Goal: Transaction & Acquisition: Download file/media

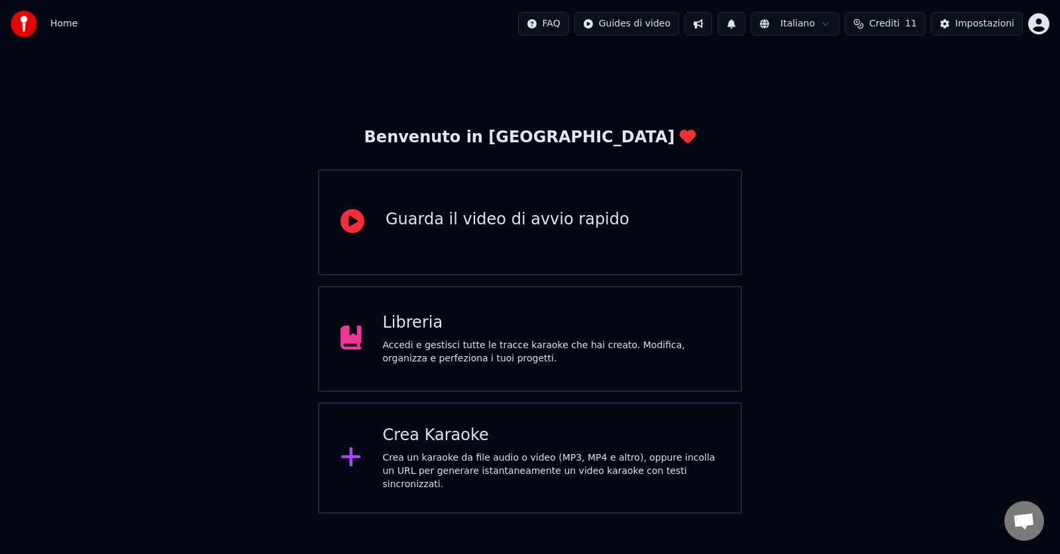
click at [511, 440] on div "Crea Karaoke" at bounding box center [551, 435] width 337 height 21
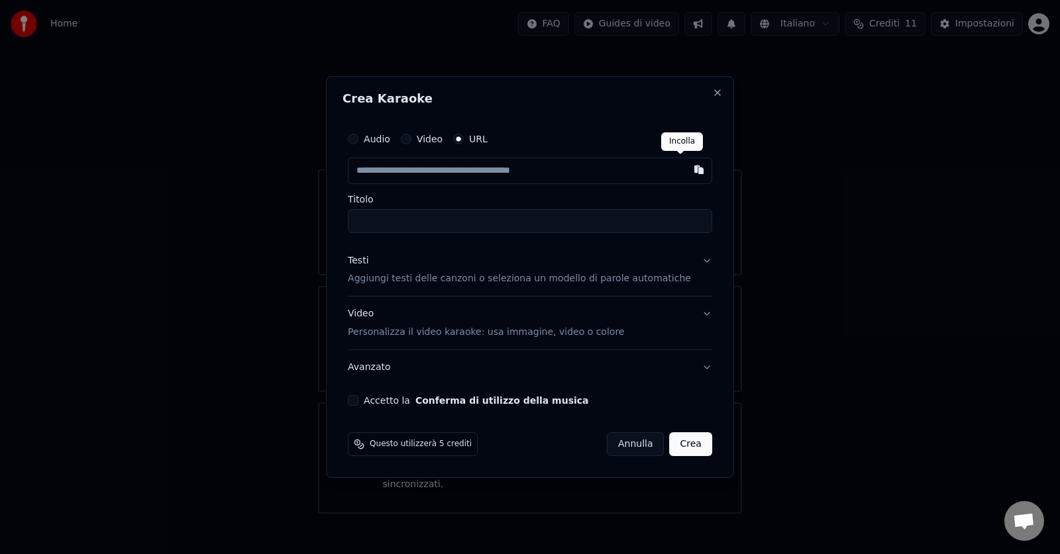
click at [686, 168] on button "button" at bounding box center [699, 170] width 26 height 24
type input "**********"
click at [358, 401] on button "Accetto la Conferma di utilizzo della musica" at bounding box center [353, 400] width 11 height 11
click at [676, 444] on button "Crea" at bounding box center [691, 445] width 42 height 24
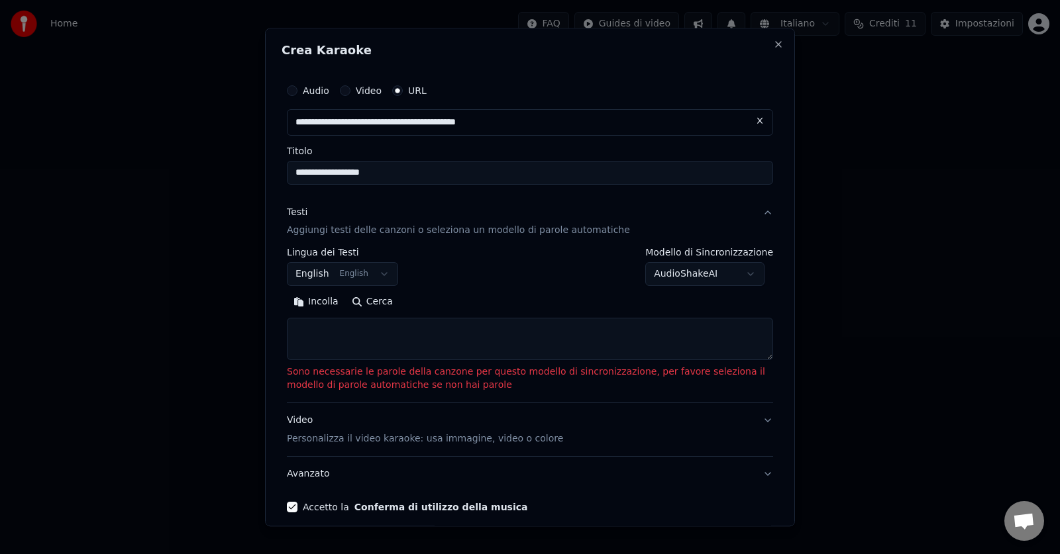
click at [374, 273] on button "English English" at bounding box center [342, 275] width 111 height 24
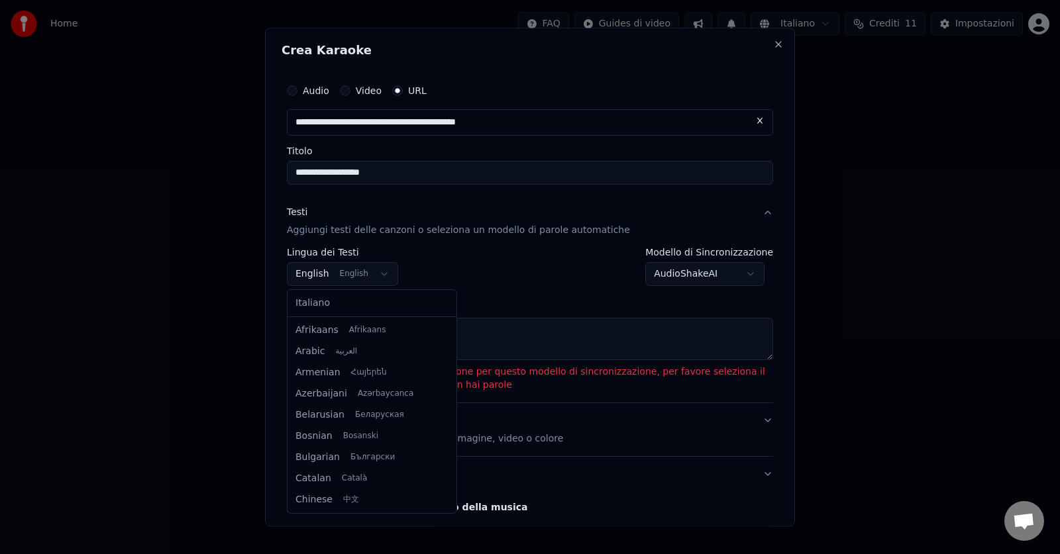
scroll to position [106, 0]
select select "**"
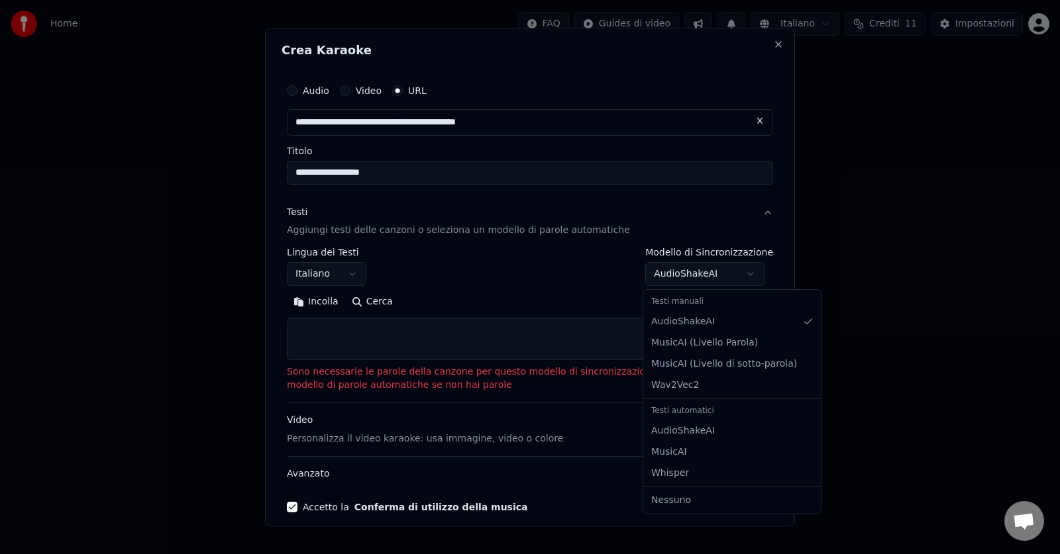
click at [747, 272] on body "**********" at bounding box center [530, 257] width 1060 height 514
select select "**********"
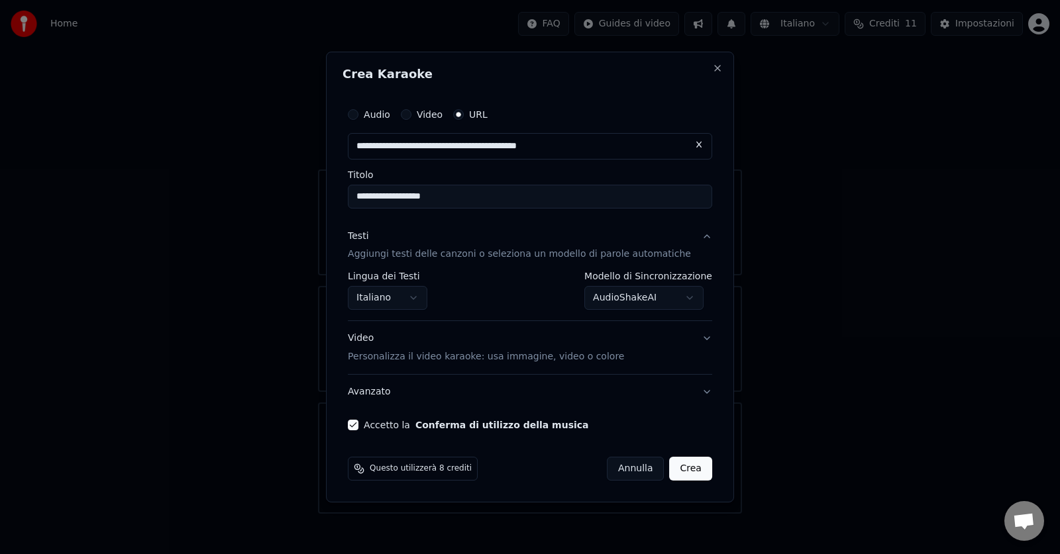
click at [677, 471] on button "Crea" at bounding box center [691, 469] width 42 height 24
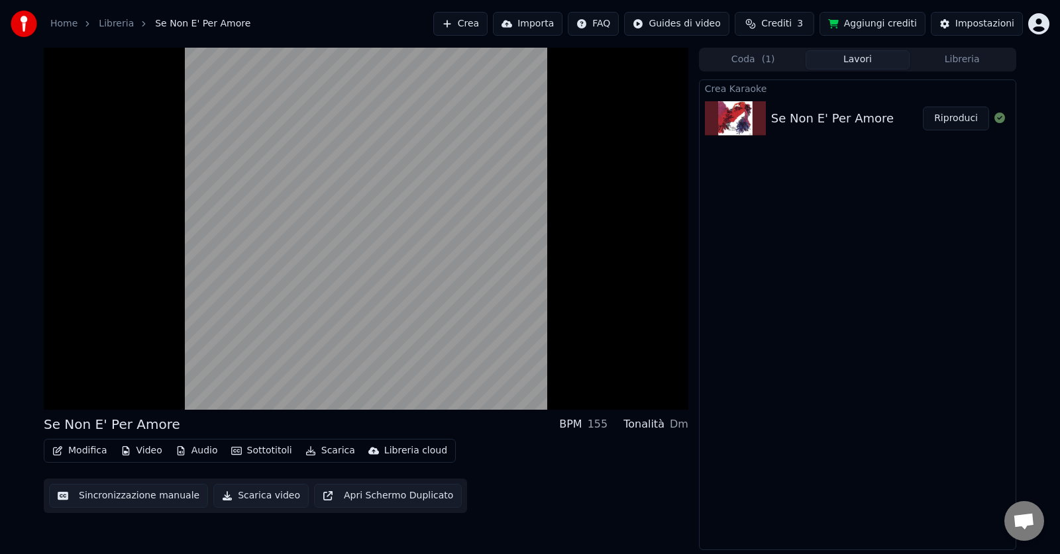
click at [87, 450] on button "Modifica" at bounding box center [80, 451] width 66 height 19
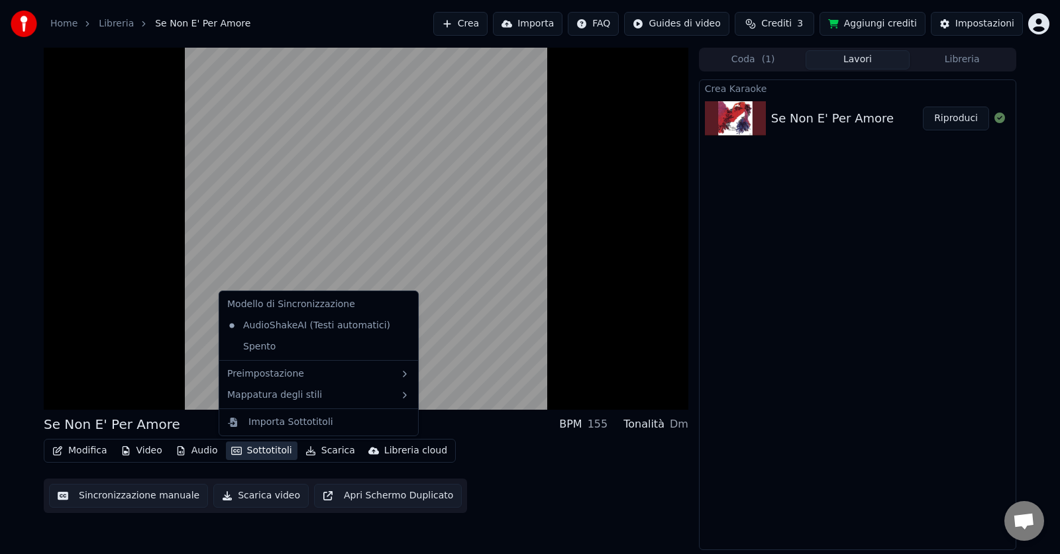
click at [572, 499] on div "Modifica Video Audio Sottotitoli Scarica Libreria cloud Sincronizzazione manual…" at bounding box center [366, 476] width 644 height 74
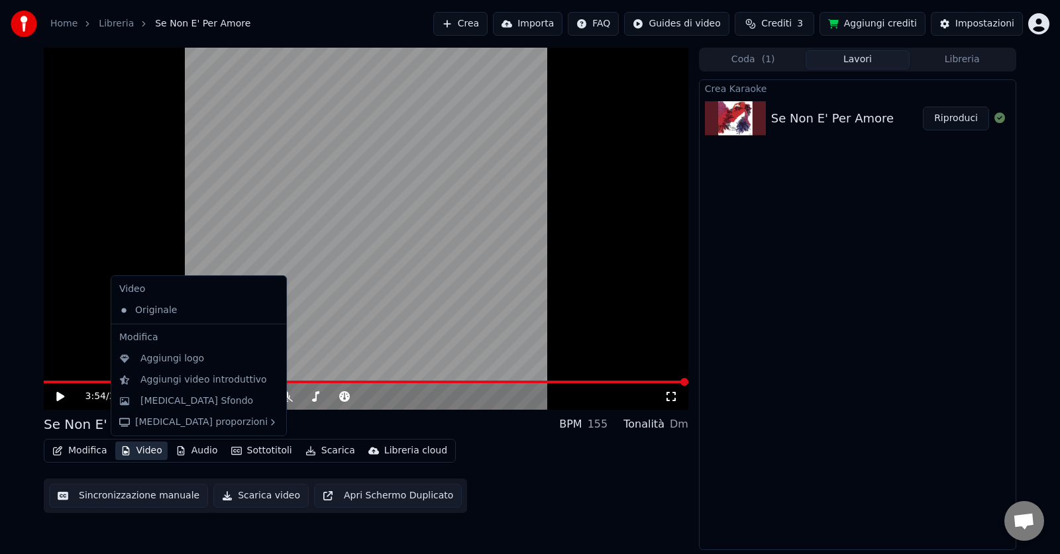
click at [143, 453] on button "Video" at bounding box center [141, 451] width 52 height 19
click at [193, 403] on div "[MEDICAL_DATA] Sfondo" at bounding box center [196, 401] width 113 height 13
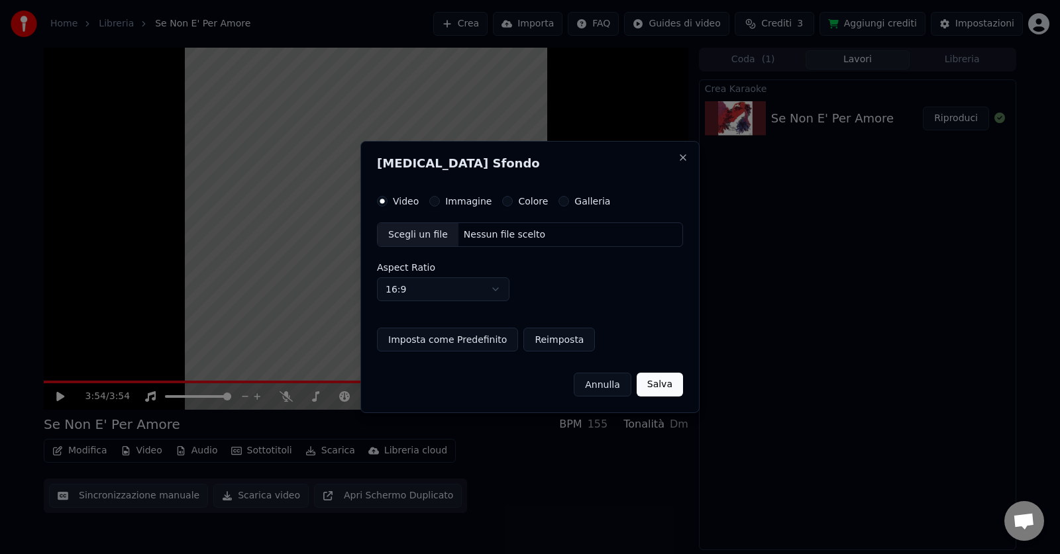
click at [467, 201] on label "Immagine" at bounding box center [468, 201] width 46 height 9
click at [440, 201] on button "Immagine" at bounding box center [434, 201] width 11 height 11
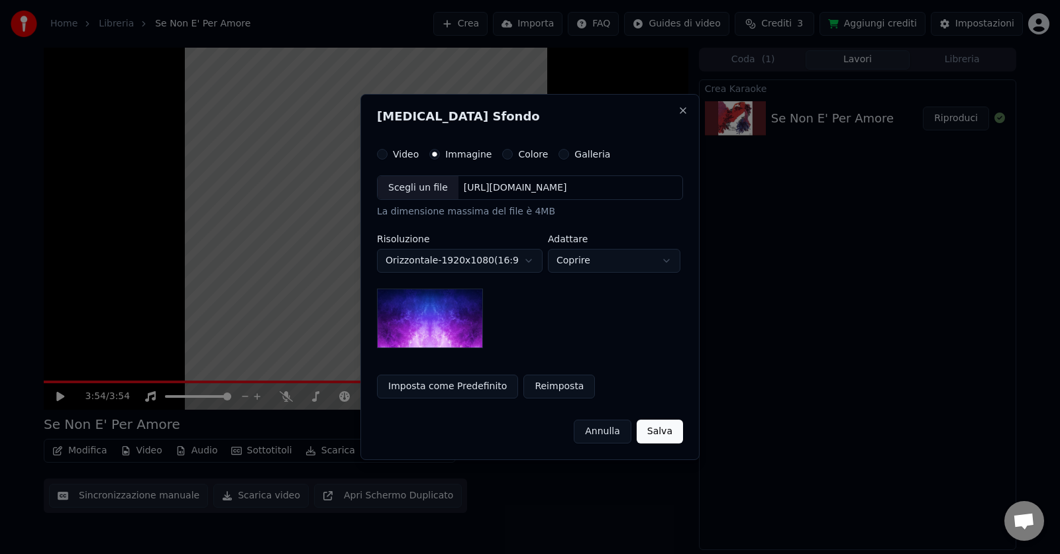
click at [419, 189] on div "Scegli un file" at bounding box center [418, 188] width 81 height 24
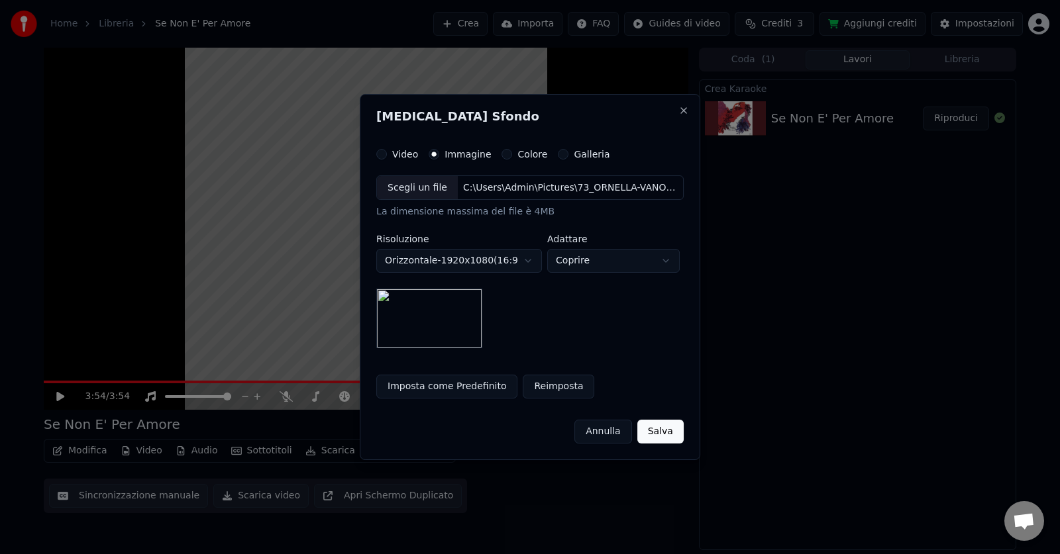
click at [655, 431] on button "Salva" at bounding box center [660, 432] width 46 height 24
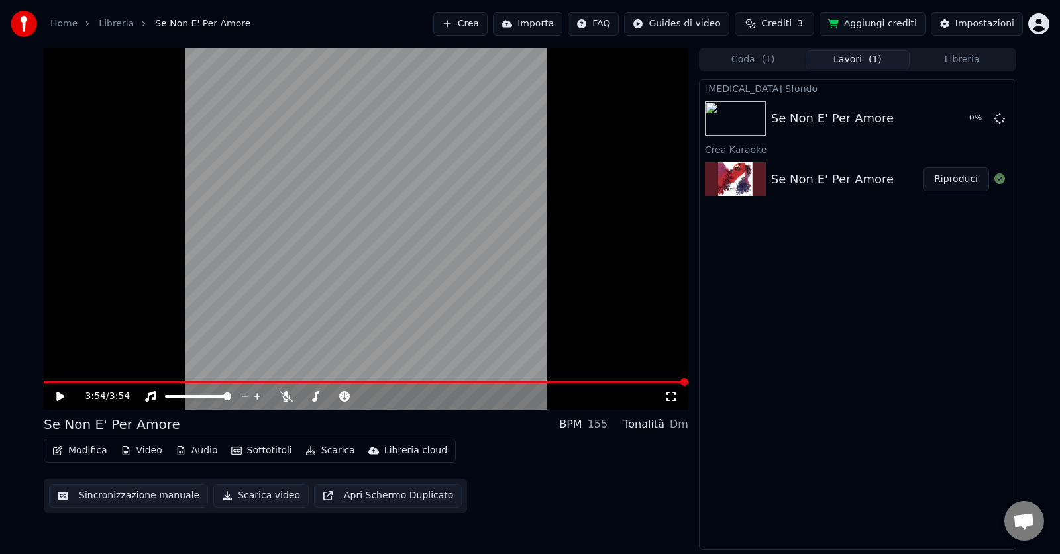
click at [30, 127] on div "3:54 / 3:54 Se Non E' Per Amore BPM 155 Tonalità Dm Modifica Video Audio Sottot…" at bounding box center [530, 299] width 1060 height 503
click at [57, 393] on icon at bounding box center [69, 396] width 31 height 11
click at [60, 397] on icon at bounding box center [60, 397] width 7 height 8
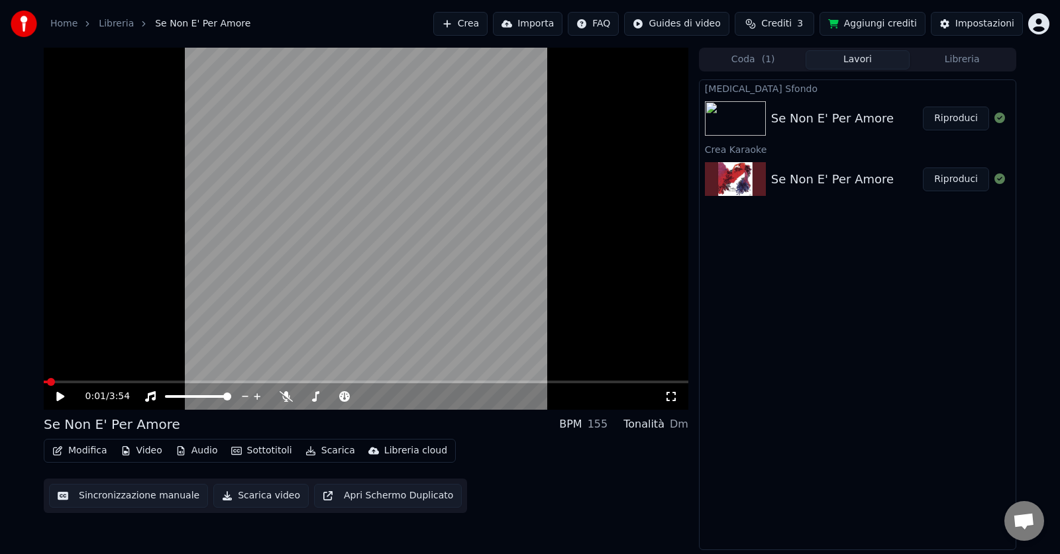
click at [956, 116] on button "Riproduci" at bounding box center [956, 119] width 66 height 24
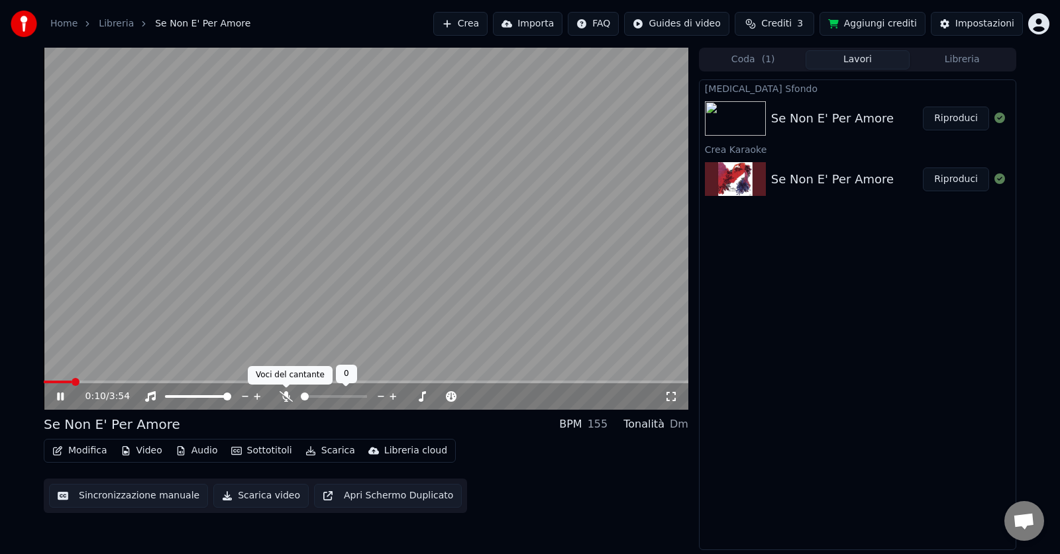
click at [286, 399] on icon at bounding box center [286, 396] width 13 height 11
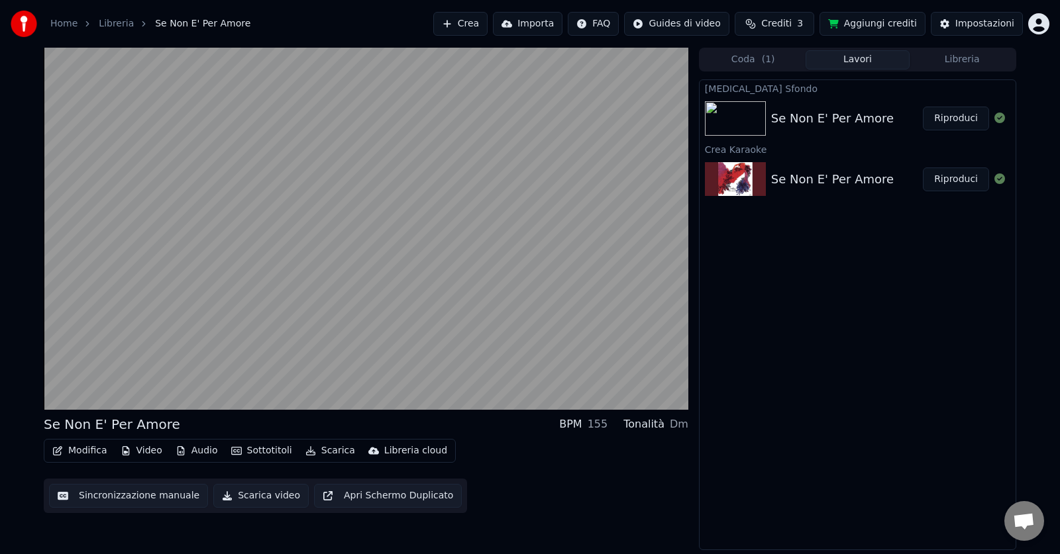
click at [263, 450] on button "Sottotitoli" at bounding box center [262, 451] width 72 height 19
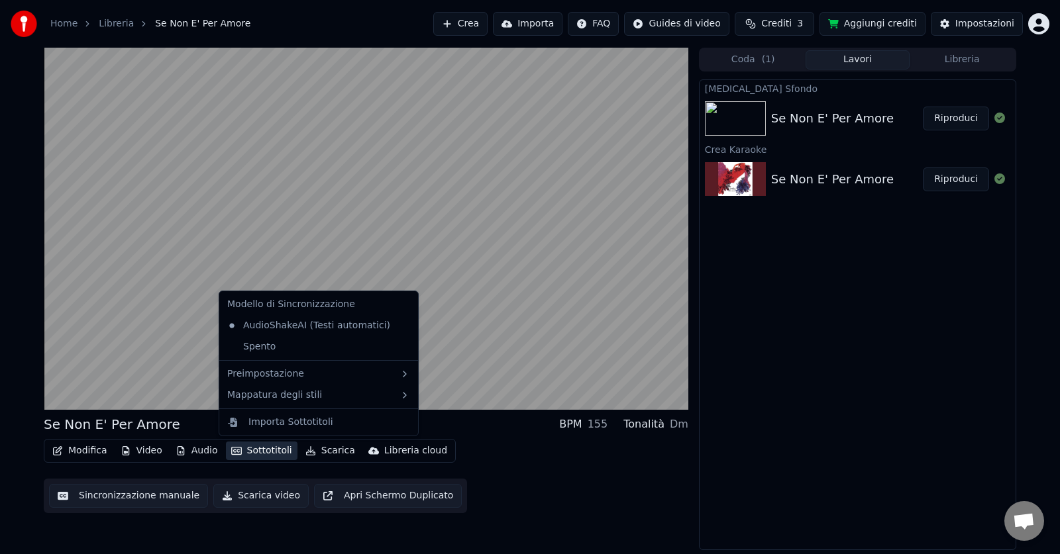
click at [566, 497] on div "Modifica Video Audio Sottotitoli Scarica Libreria cloud Sincronizzazione manual…" at bounding box center [366, 476] width 644 height 74
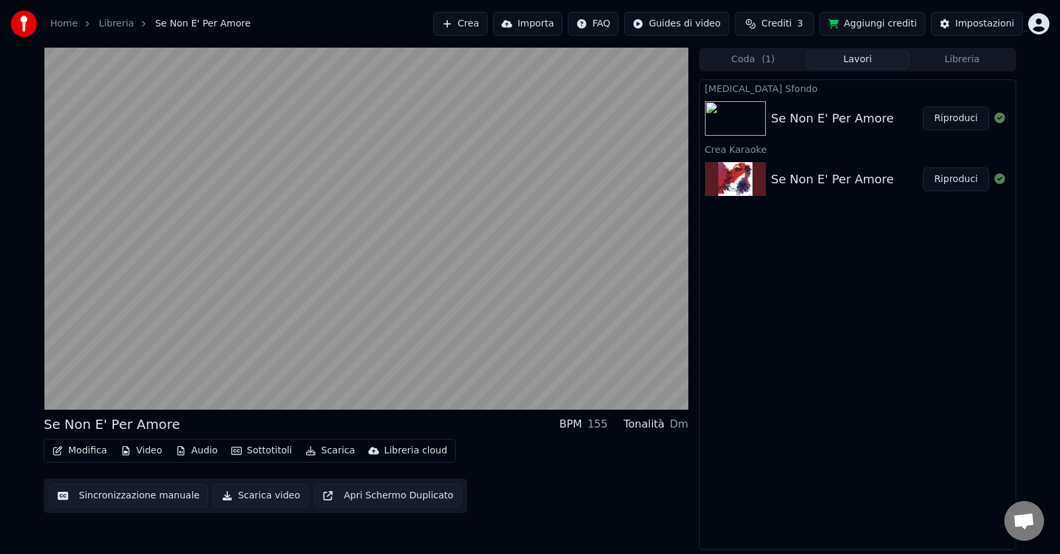
click at [888, 417] on div "[MEDICAL_DATA] Sfondo Se Non E' Per Amore Riproduci Crea Karaoke Se Non E' Per …" at bounding box center [857, 314] width 317 height 471
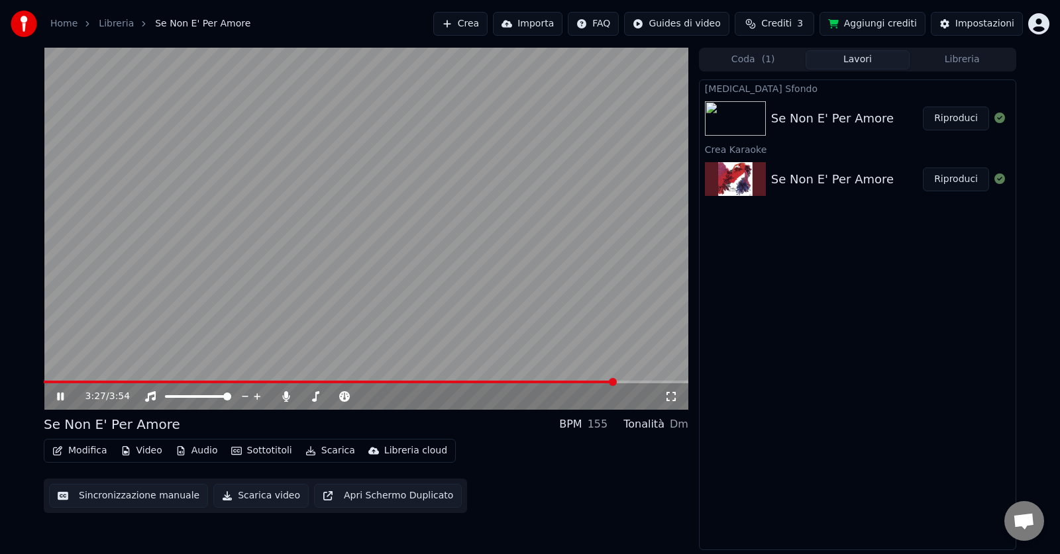
click at [59, 396] on icon at bounding box center [60, 397] width 7 height 8
click at [88, 449] on button "Modifica" at bounding box center [80, 451] width 66 height 19
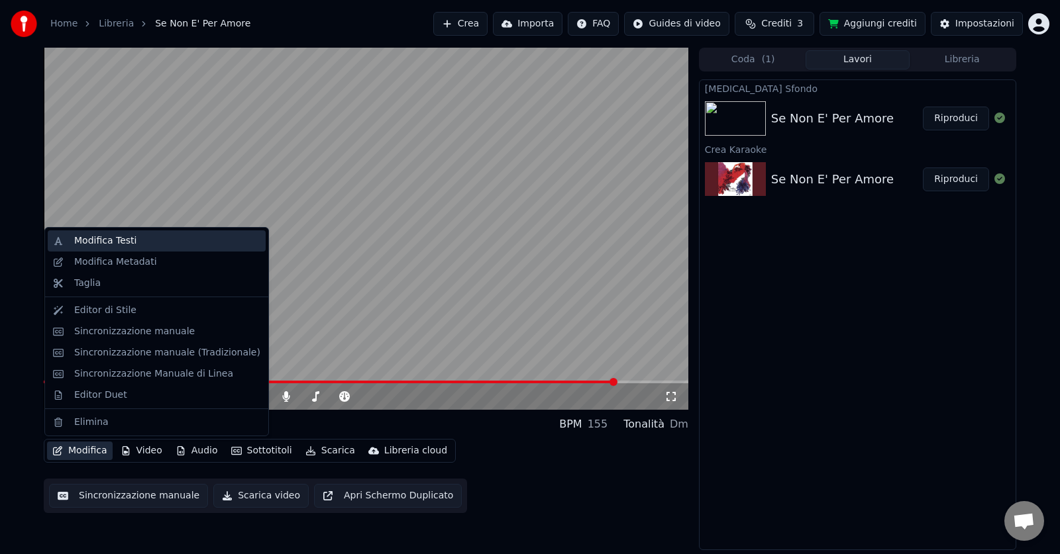
click at [105, 240] on div "Modifica Testi" at bounding box center [105, 240] width 62 height 13
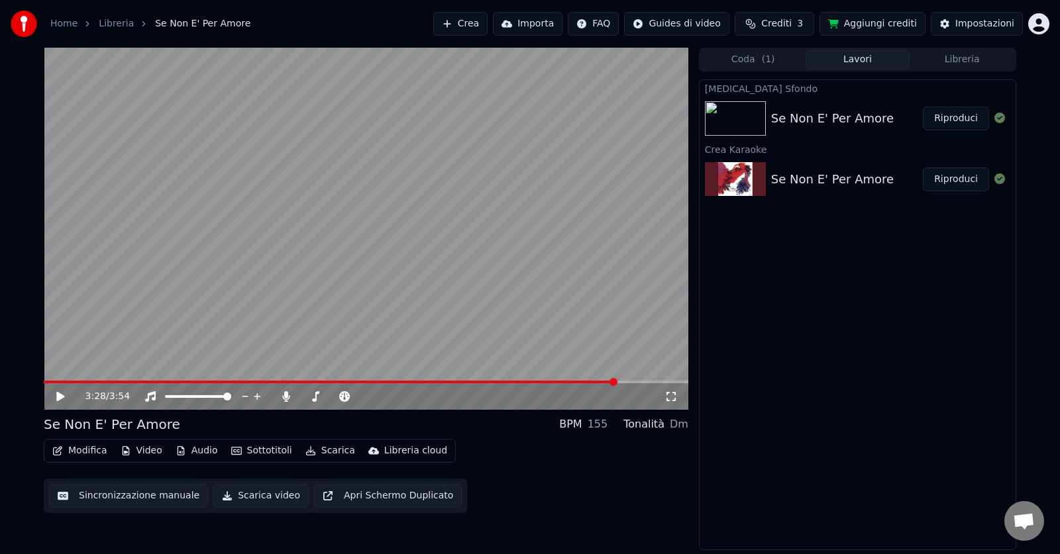
click at [67, 383] on span at bounding box center [330, 382] width 573 height 3
click at [61, 397] on icon at bounding box center [60, 396] width 8 height 9
click at [62, 395] on icon at bounding box center [60, 397] width 7 height 8
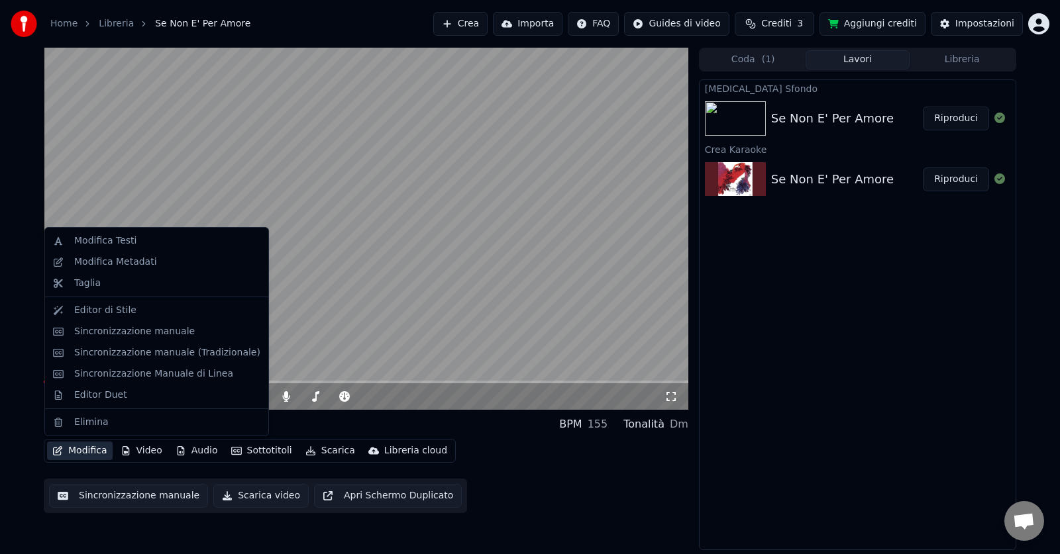
click at [93, 451] on button "Modifica" at bounding box center [80, 451] width 66 height 19
click at [90, 238] on div "Modifica Testi" at bounding box center [105, 240] width 62 height 13
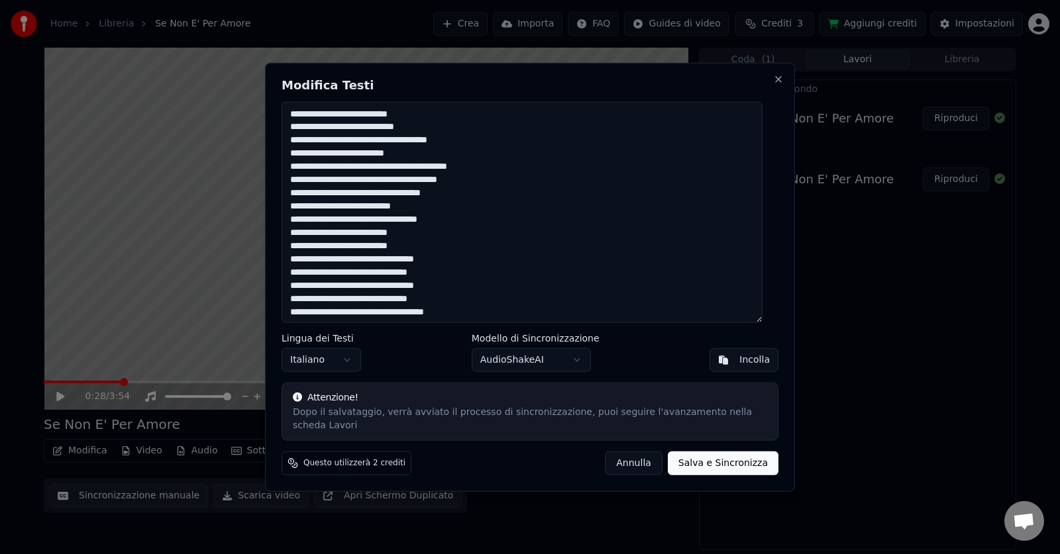
click at [307, 150] on textarea at bounding box center [521, 212] width 481 height 222
type textarea "**********"
click at [697, 452] on button "Salva e Sincronizza" at bounding box center [723, 464] width 111 height 24
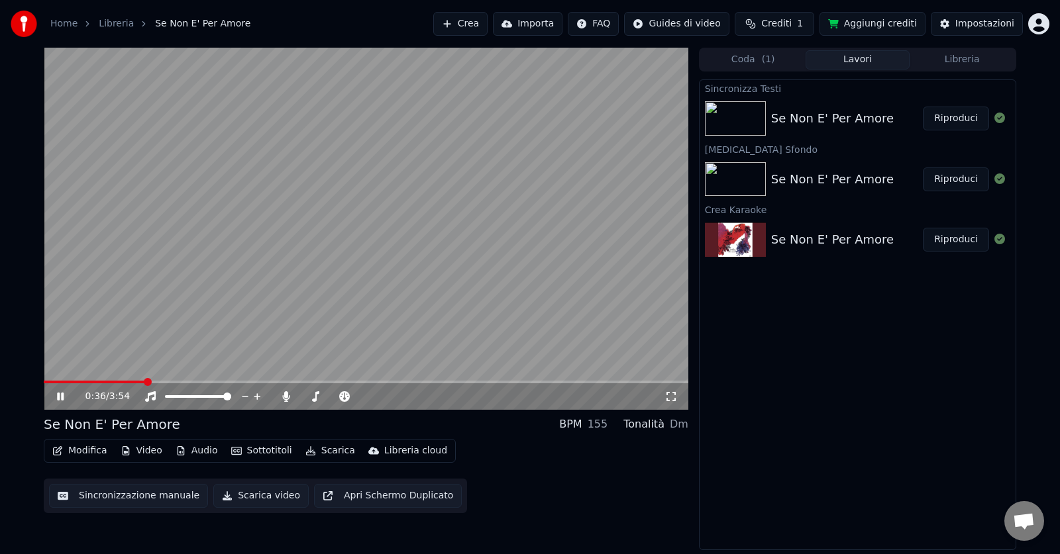
click at [89, 380] on video at bounding box center [366, 229] width 644 height 362
click at [97, 380] on video at bounding box center [366, 229] width 644 height 362
click at [85, 380] on video at bounding box center [366, 229] width 644 height 362
click at [62, 380] on video at bounding box center [366, 229] width 644 height 362
click at [61, 394] on icon at bounding box center [69, 396] width 31 height 11
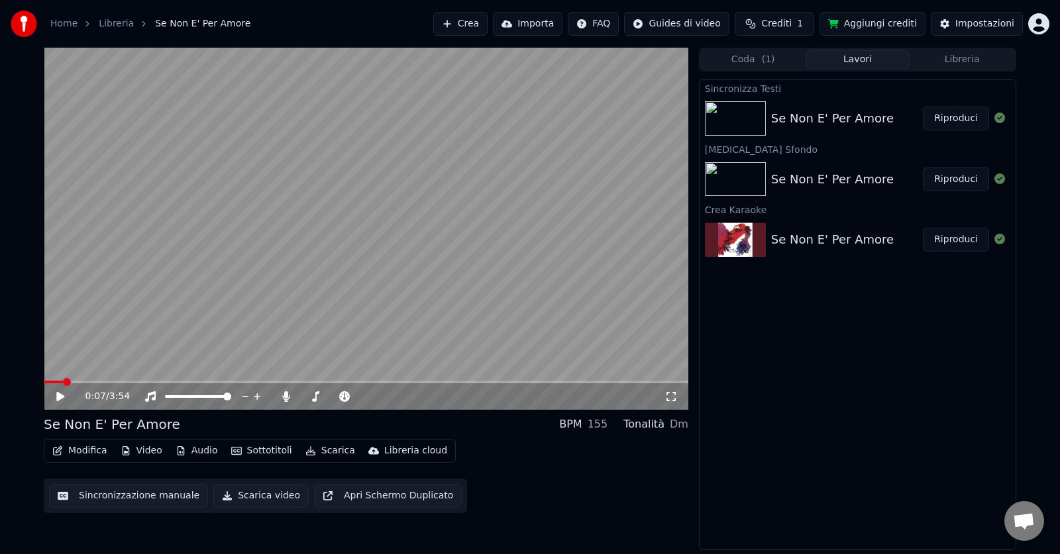
click at [64, 378] on span at bounding box center [67, 382] width 8 height 8
click at [62, 395] on icon at bounding box center [60, 396] width 8 height 9
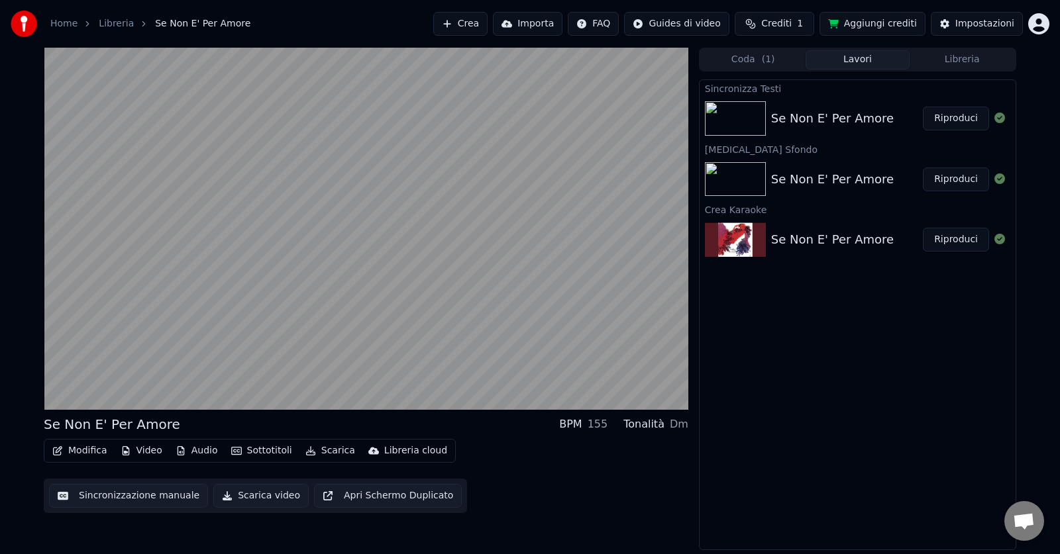
click at [260, 491] on button "Scarica video" at bounding box center [260, 496] width 95 height 24
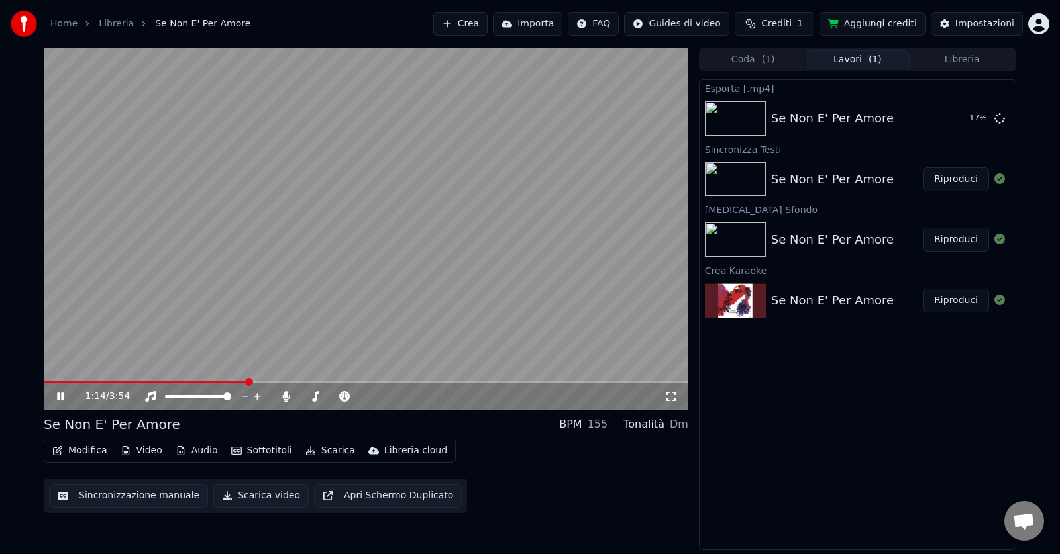
click at [64, 395] on icon at bounding box center [60, 397] width 7 height 8
click at [130, 280] on video at bounding box center [366, 229] width 644 height 362
click at [66, 395] on icon at bounding box center [69, 396] width 31 height 11
click at [454, 21] on button "Crea" at bounding box center [460, 24] width 54 height 24
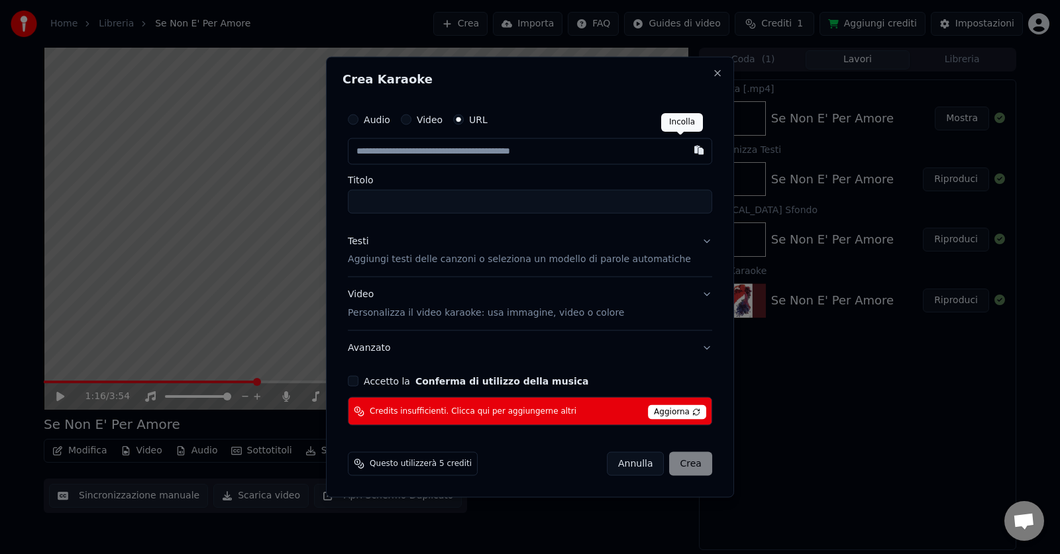
click at [686, 147] on button "button" at bounding box center [699, 150] width 26 height 24
type input "**********"
click at [670, 413] on span "Aggiorna" at bounding box center [677, 412] width 58 height 15
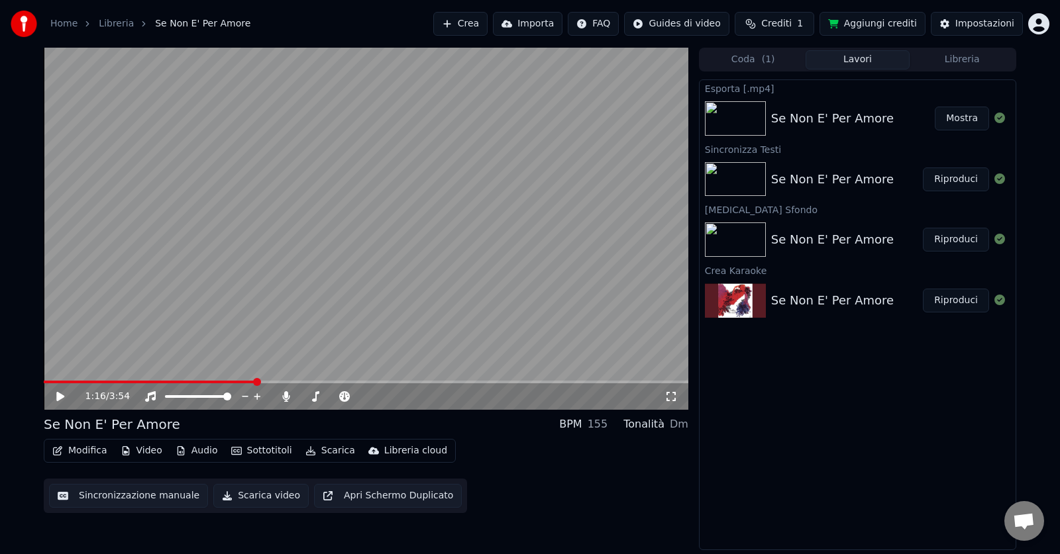
click at [870, 18] on button "Aggiungi crediti" at bounding box center [872, 24] width 106 height 24
click at [778, 23] on span "Crediti" at bounding box center [776, 23] width 30 height 13
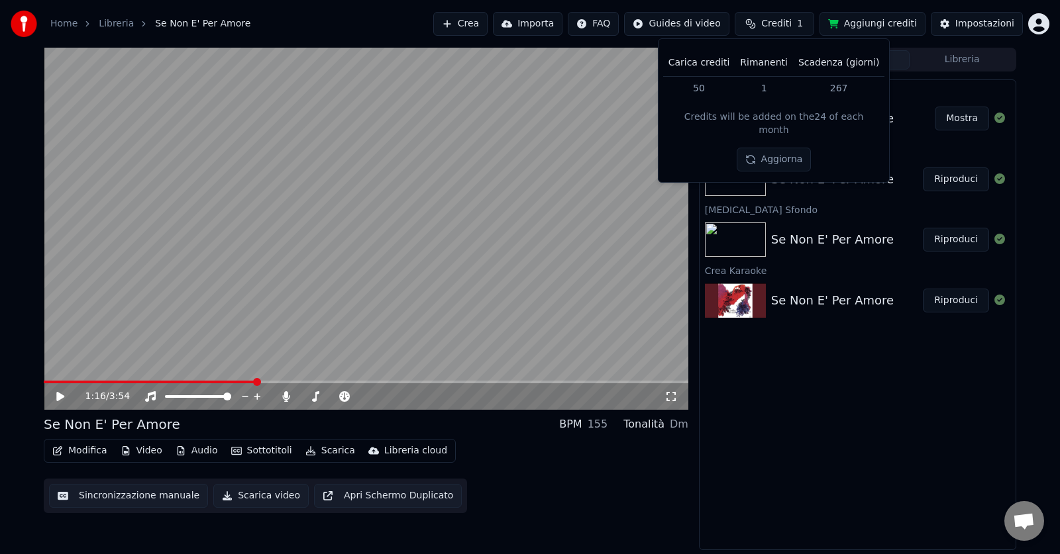
click at [786, 148] on button "Aggiorna" at bounding box center [774, 160] width 75 height 24
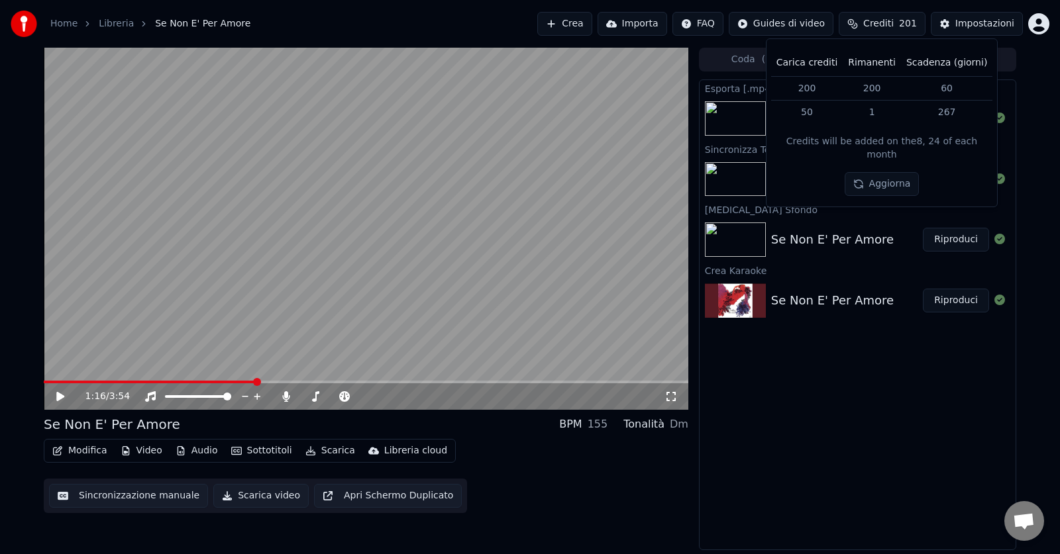
click at [556, 23] on button "Crea" at bounding box center [564, 24] width 54 height 24
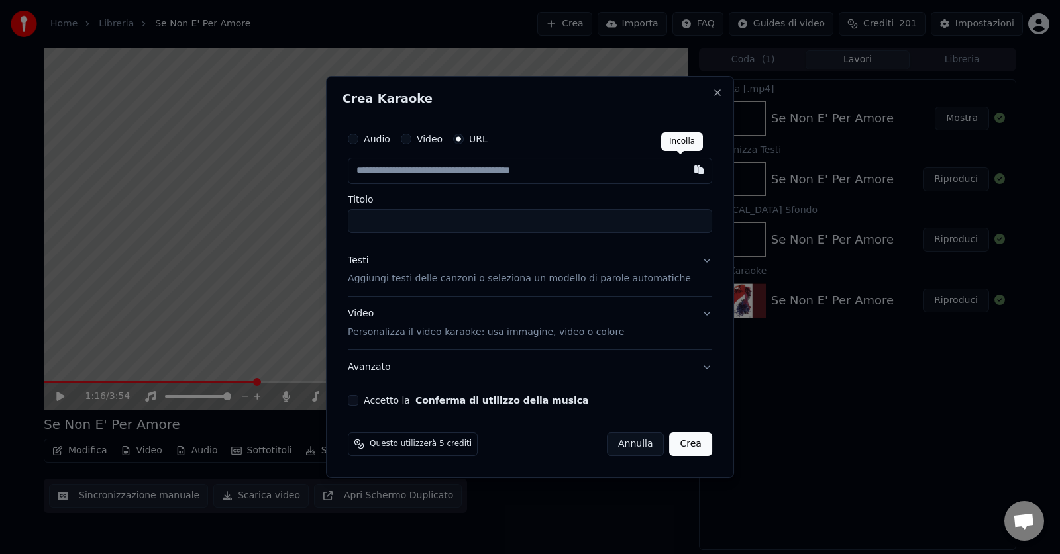
click at [686, 167] on button "button" at bounding box center [699, 170] width 26 height 24
type input "**********"
click at [358, 402] on button "Accetto la Conferma di utilizzo della musica" at bounding box center [353, 400] width 11 height 11
click at [680, 440] on button "Crea" at bounding box center [691, 445] width 42 height 24
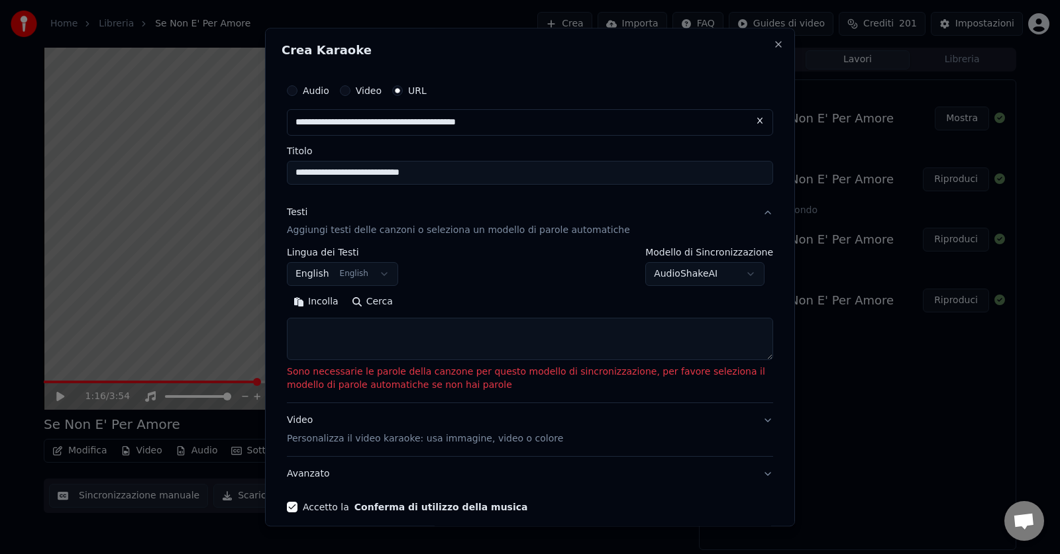
click at [369, 276] on button "English English" at bounding box center [342, 275] width 111 height 24
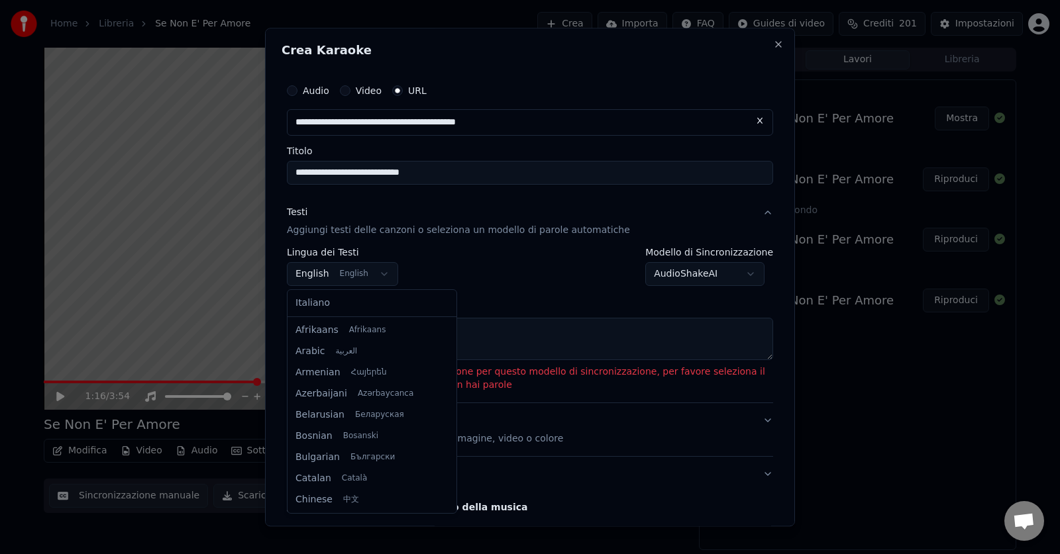
scroll to position [106, 0]
select select "**"
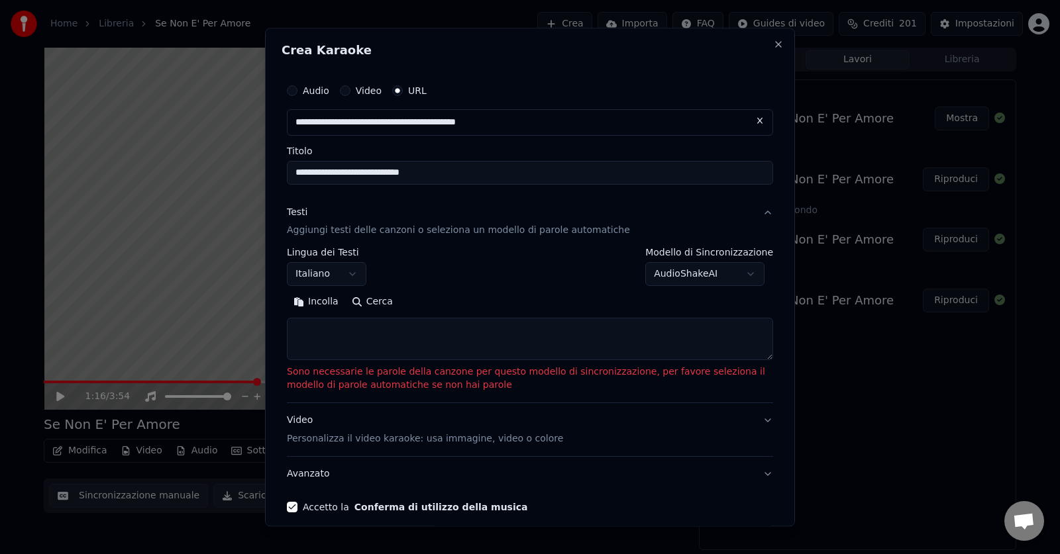
click at [711, 275] on body "**********" at bounding box center [530, 277] width 1060 height 554
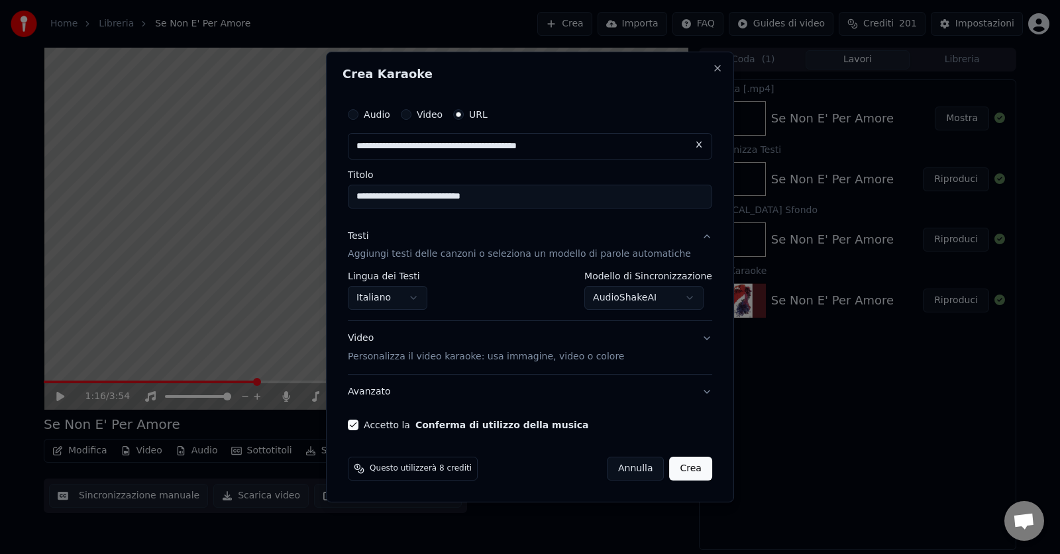
click at [670, 469] on button "Crea" at bounding box center [691, 469] width 42 height 24
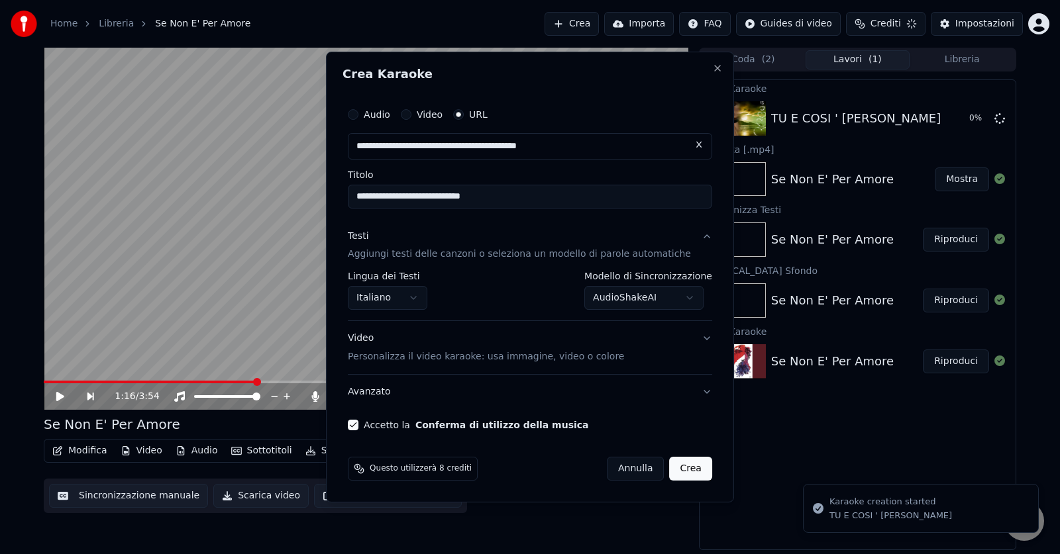
select select "**********"
select select
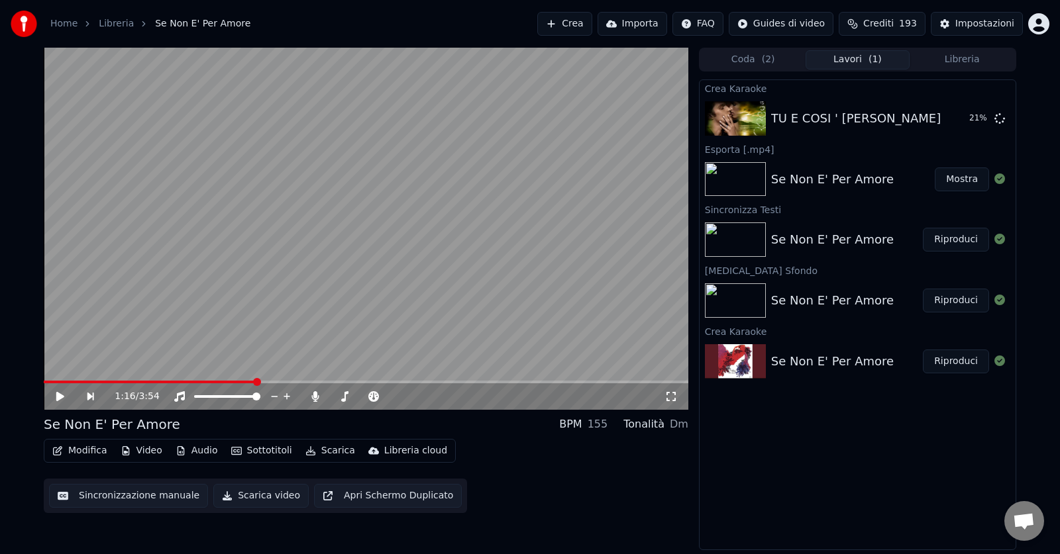
click at [865, 62] on button "Lavori ( 1 )" at bounding box center [857, 59] width 105 height 19
click at [980, 58] on button "Libreria" at bounding box center [961, 59] width 105 height 19
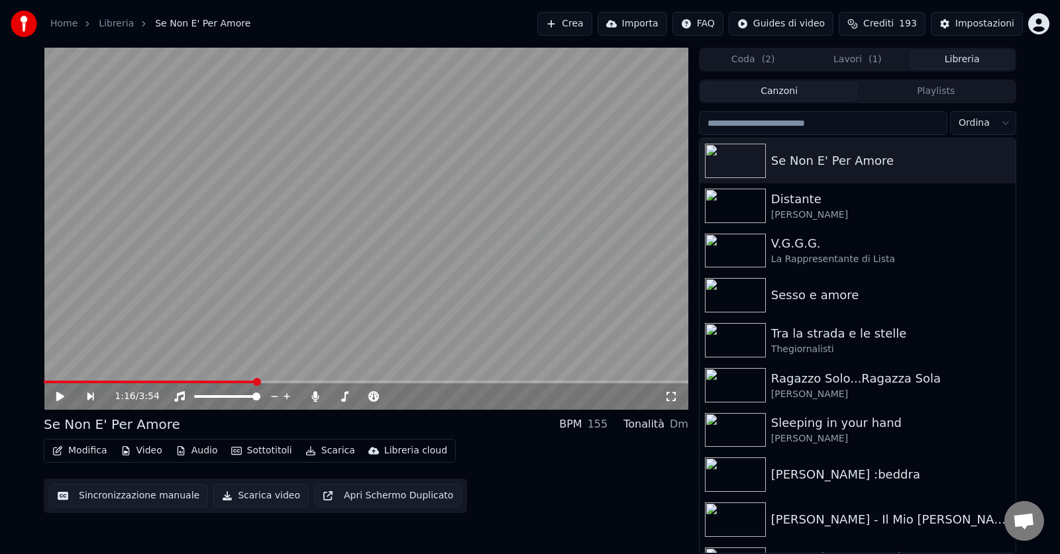
click at [861, 57] on button "Lavori ( 1 )" at bounding box center [857, 59] width 105 height 19
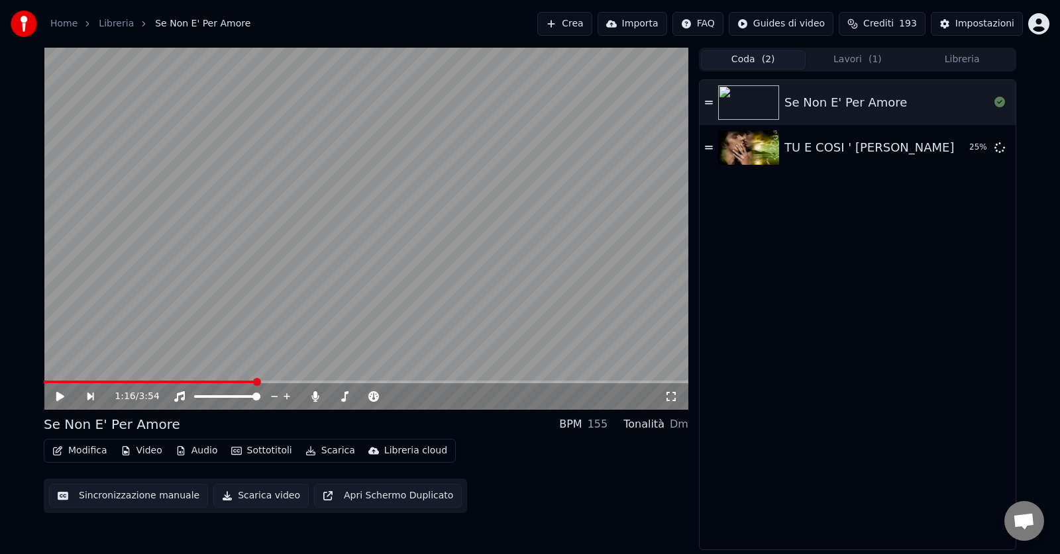
click at [760, 61] on button "Coda ( 2 )" at bounding box center [753, 59] width 105 height 19
click at [863, 154] on div "[PERSON_NAME]" at bounding box center [829, 156] width 90 height 13
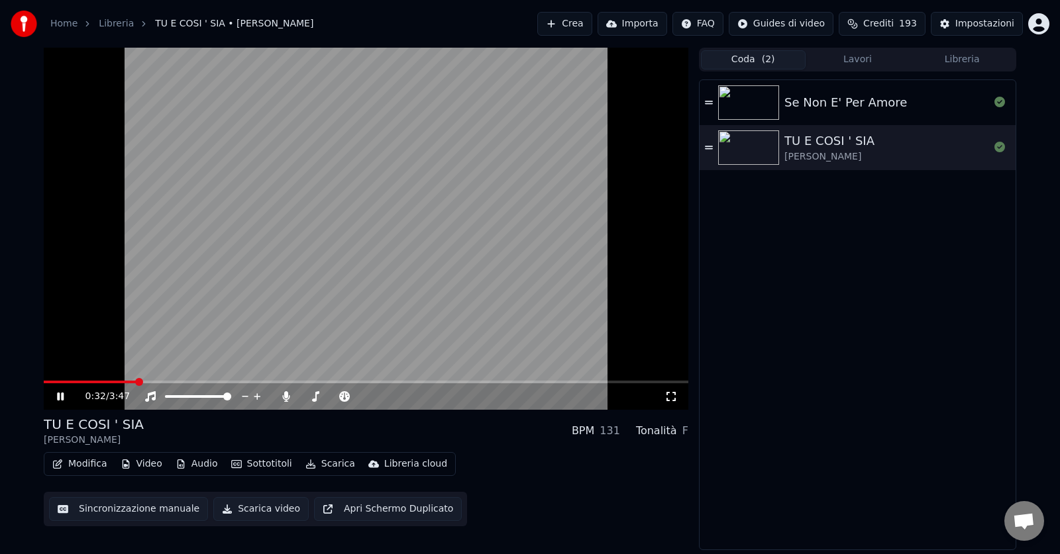
click at [91, 380] on video at bounding box center [366, 229] width 644 height 362
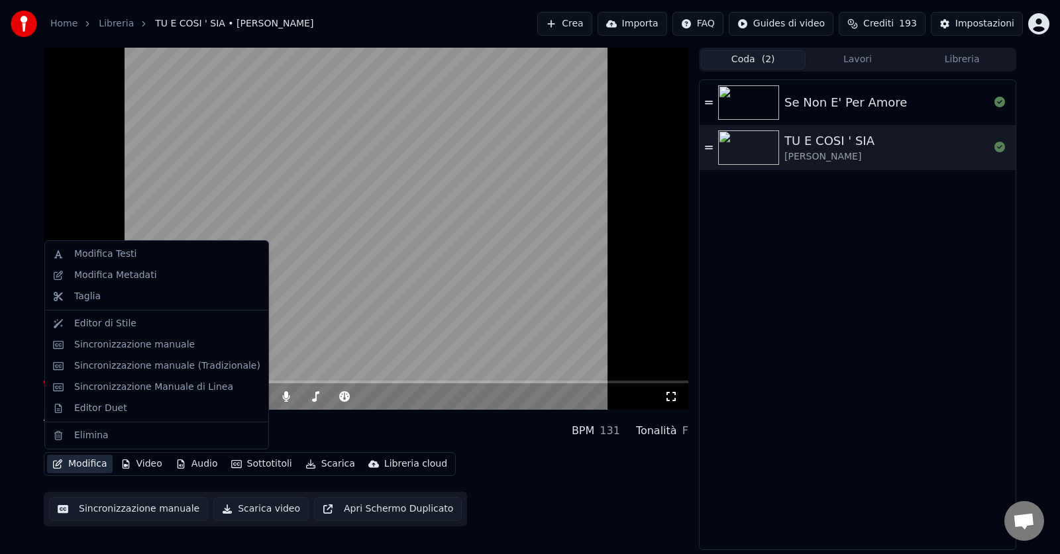
click at [86, 466] on button "Modifica" at bounding box center [80, 464] width 66 height 19
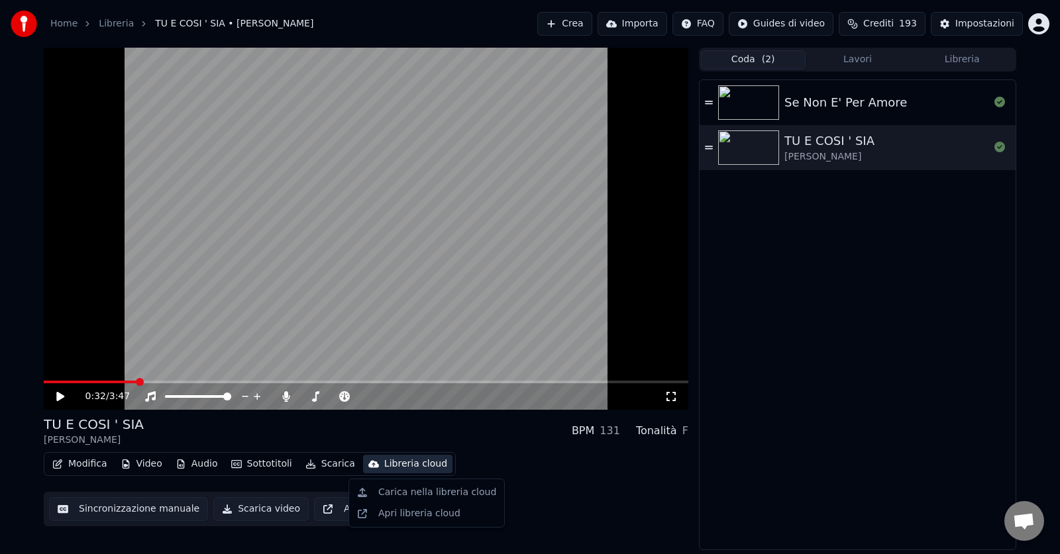
click at [490, 462] on div "Modifica Video Audio Sottotitoli Scarica Libreria cloud Sincronizzazione manual…" at bounding box center [366, 489] width 644 height 74
click at [65, 394] on icon at bounding box center [69, 396] width 31 height 11
click at [107, 380] on video at bounding box center [366, 229] width 644 height 362
click at [100, 384] on span at bounding box center [104, 382] width 8 height 8
click at [57, 393] on icon at bounding box center [60, 396] width 8 height 9
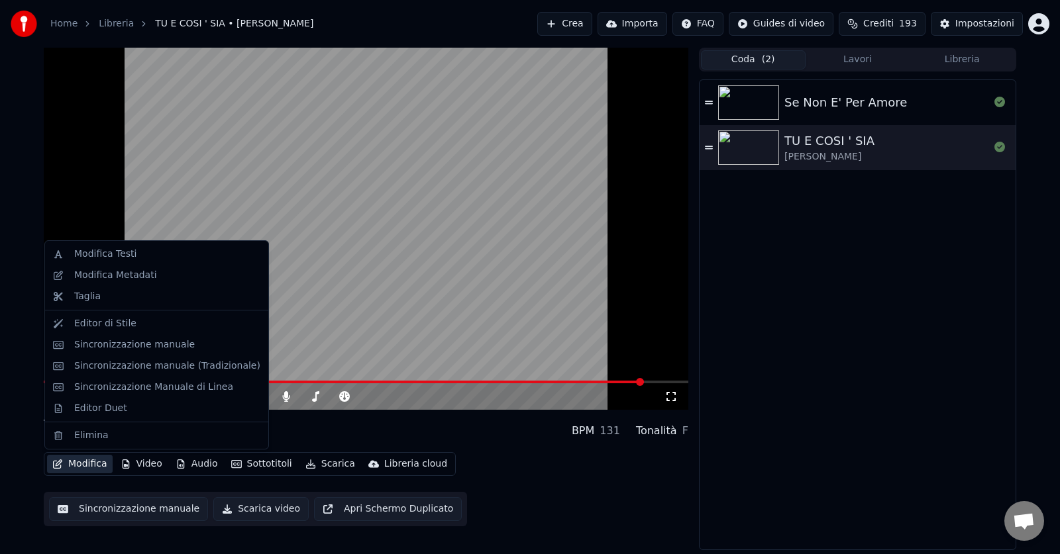
click at [95, 464] on button "Modifica" at bounding box center [80, 464] width 66 height 19
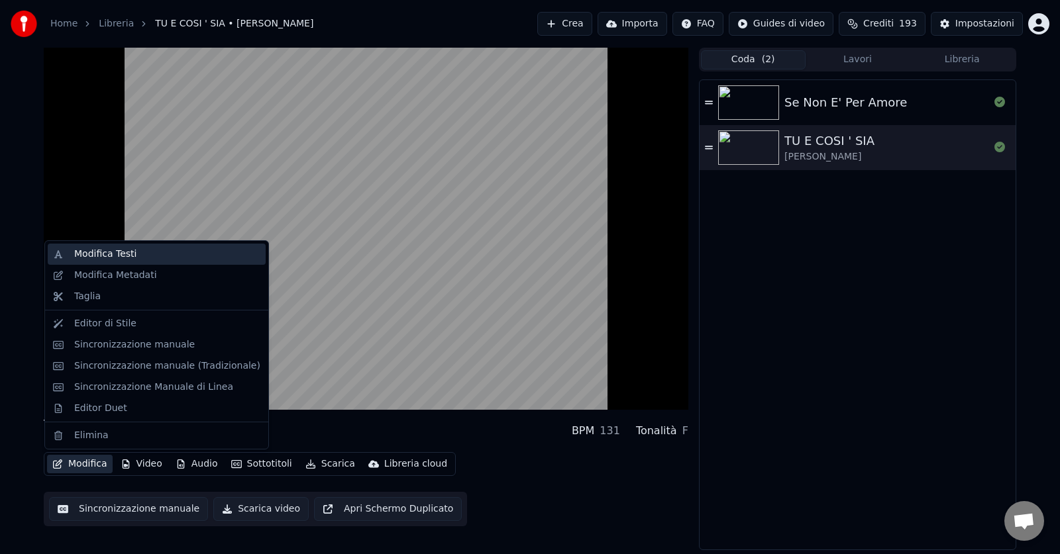
click at [102, 252] on div "Modifica Testi" at bounding box center [105, 254] width 62 height 13
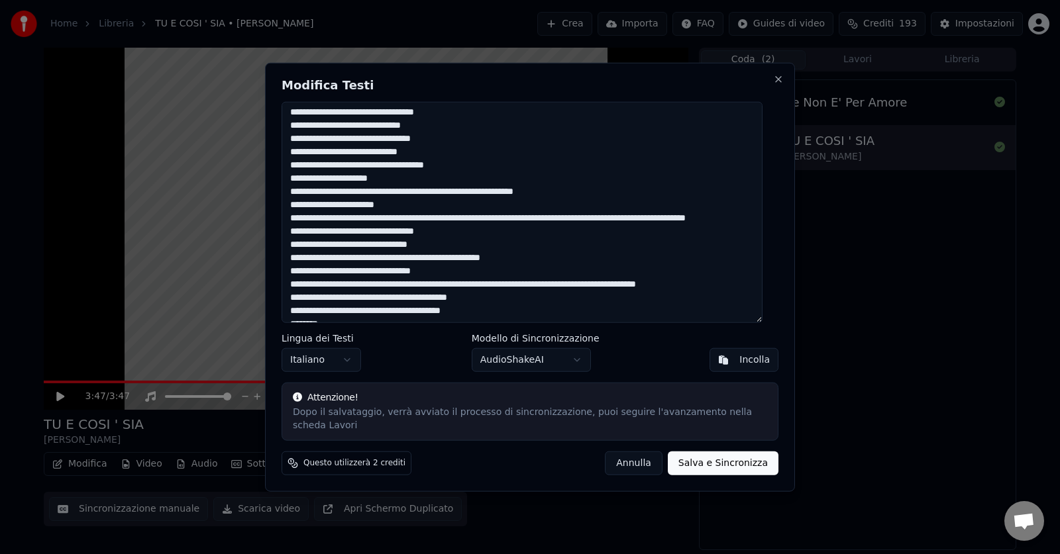
scroll to position [176, 0]
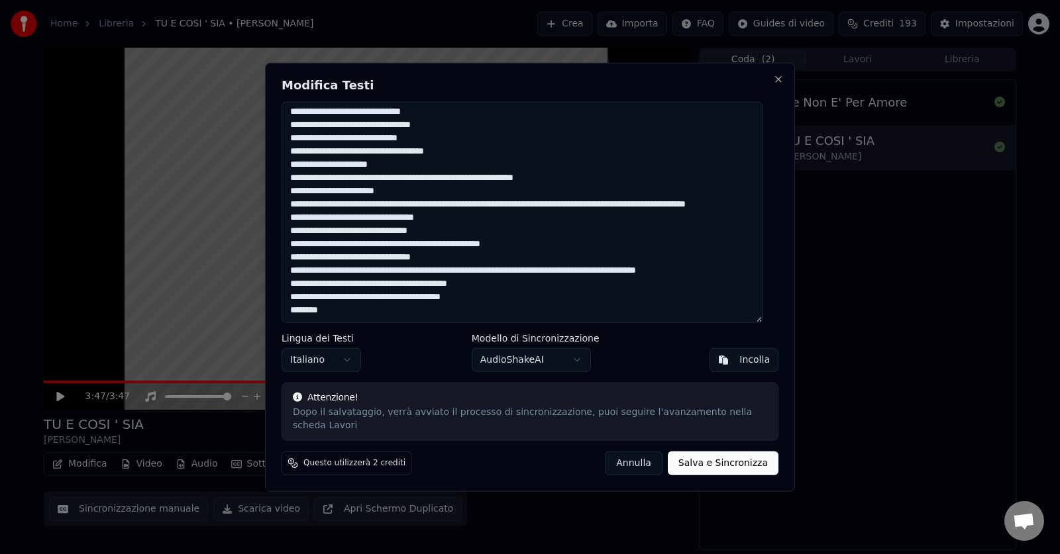
click at [548, 212] on textarea at bounding box center [521, 212] width 481 height 222
click at [366, 225] on textarea at bounding box center [521, 212] width 481 height 222
click at [563, 213] on textarea at bounding box center [521, 212] width 481 height 222
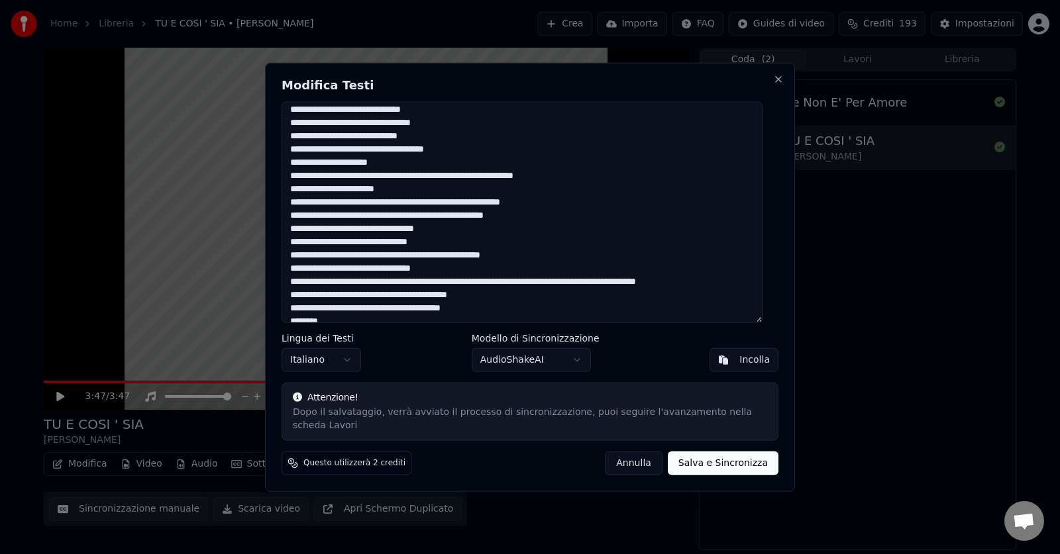
scroll to position [187, 0]
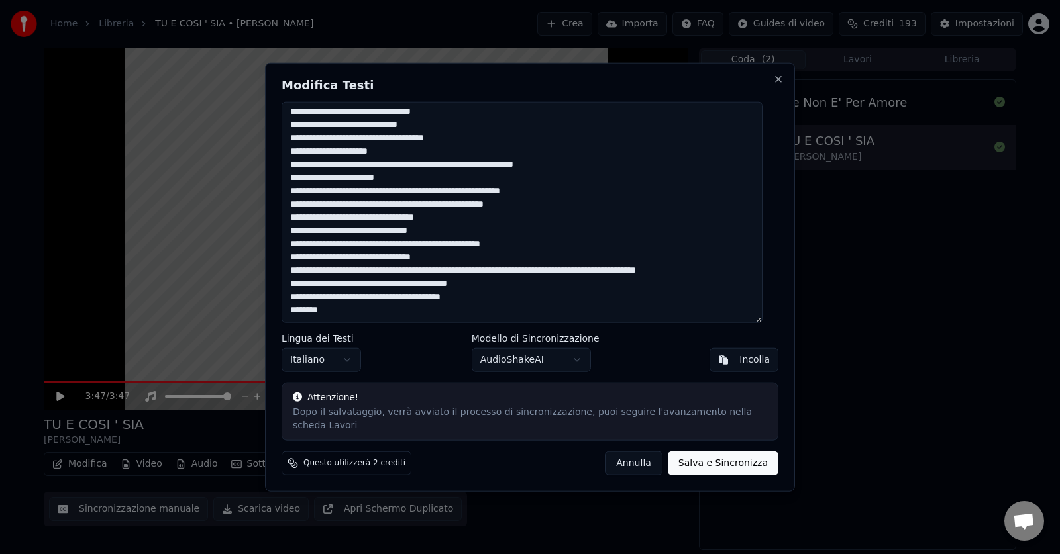
click at [468, 276] on textarea at bounding box center [521, 212] width 481 height 222
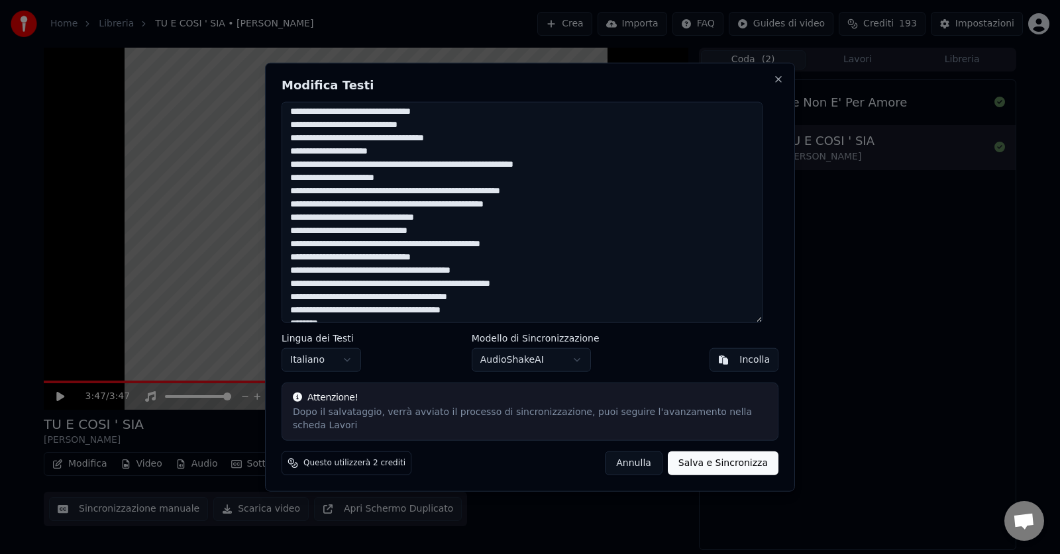
scroll to position [201, 0]
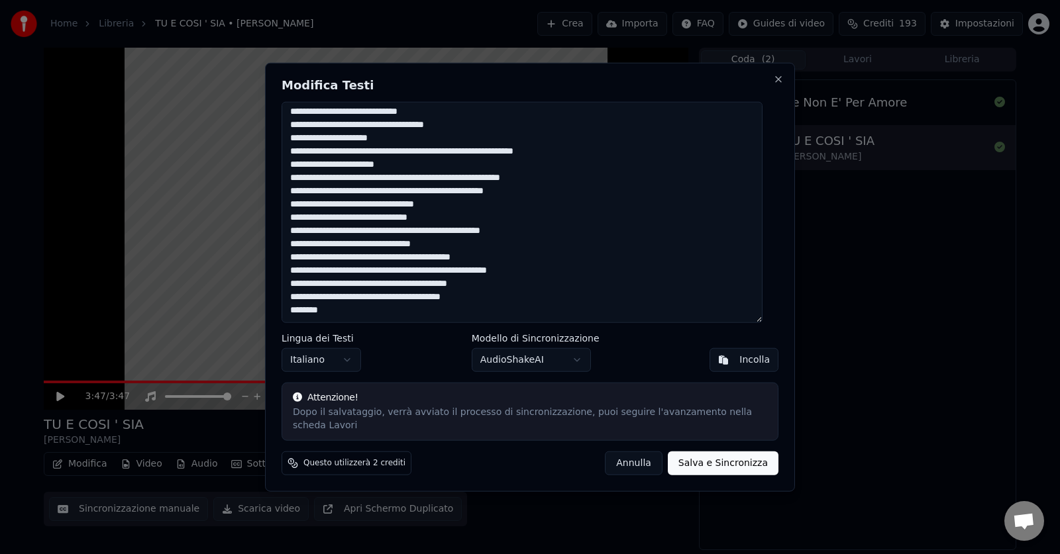
click at [554, 276] on textarea at bounding box center [521, 212] width 481 height 222
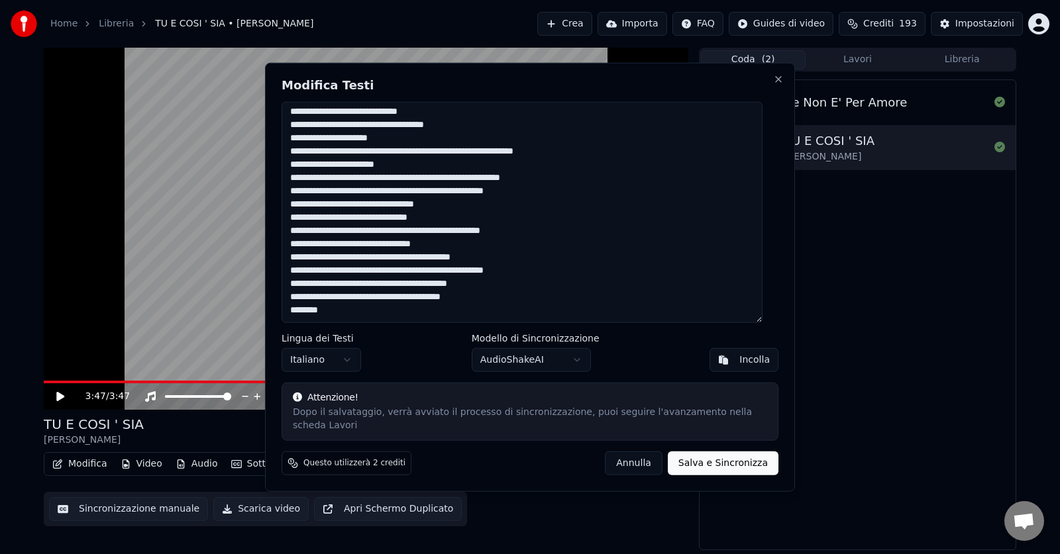
type textarea "**********"
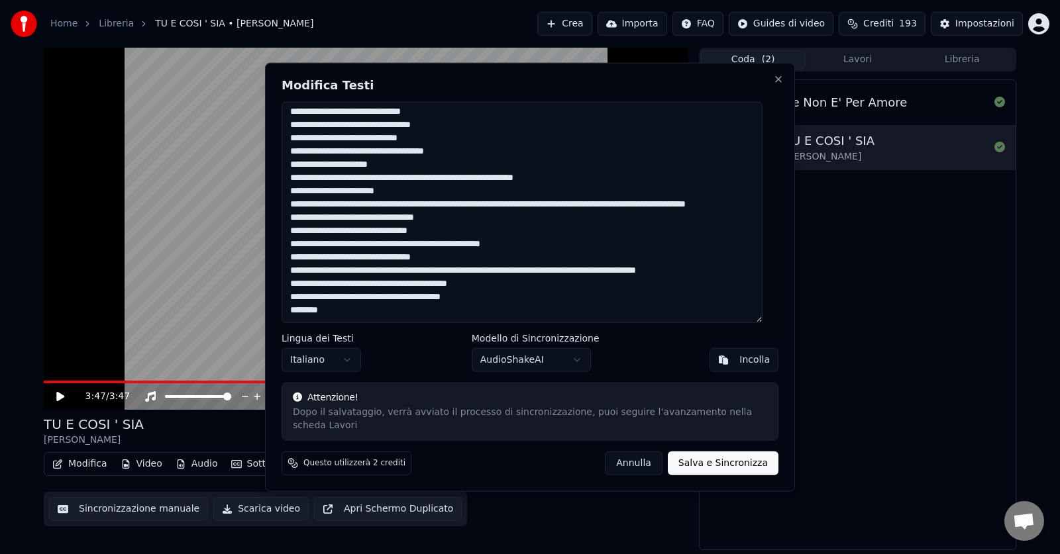
scroll to position [187, 0]
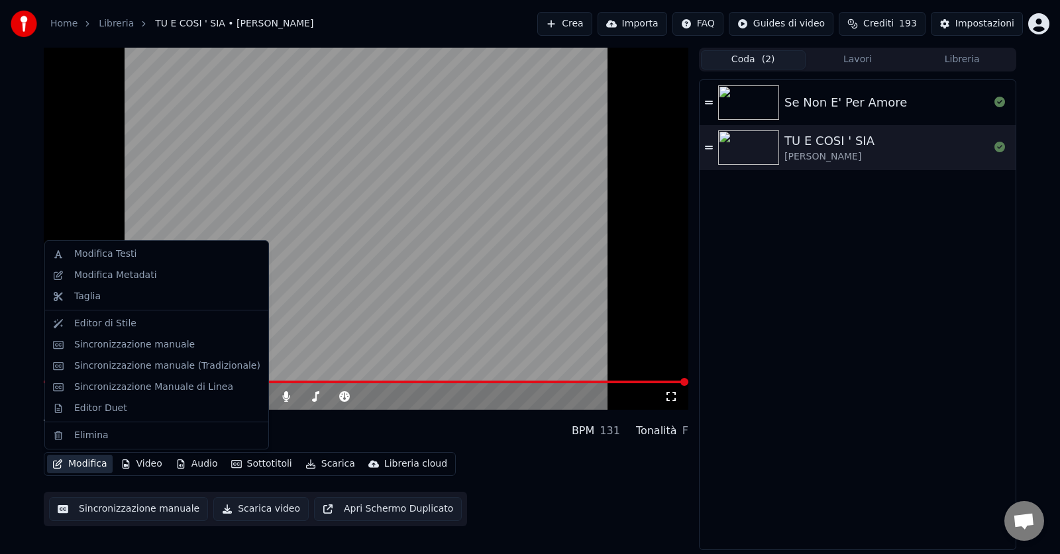
click at [81, 466] on button "Modifica" at bounding box center [80, 464] width 66 height 19
click at [111, 255] on div "Modifica Testi" at bounding box center [105, 254] width 62 height 13
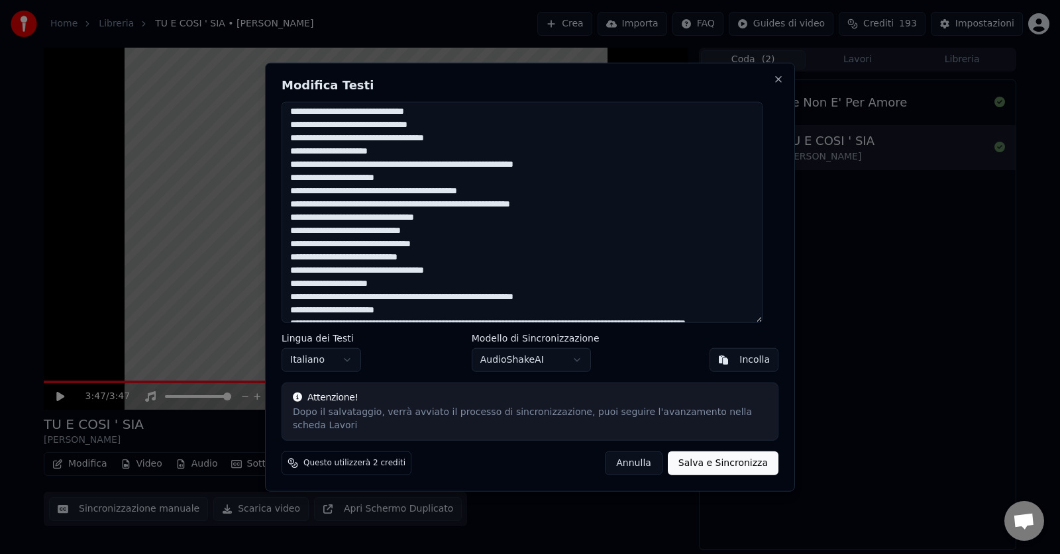
scroll to position [66, 0]
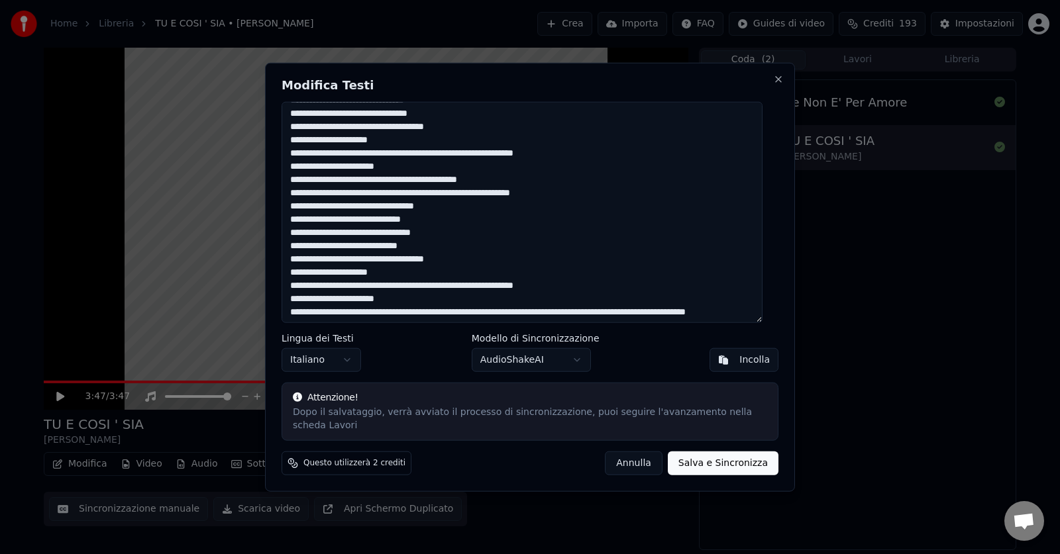
click at [321, 202] on textarea at bounding box center [521, 212] width 481 height 222
click at [299, 201] on textarea at bounding box center [521, 212] width 481 height 222
click at [298, 202] on textarea at bounding box center [521, 212] width 481 height 222
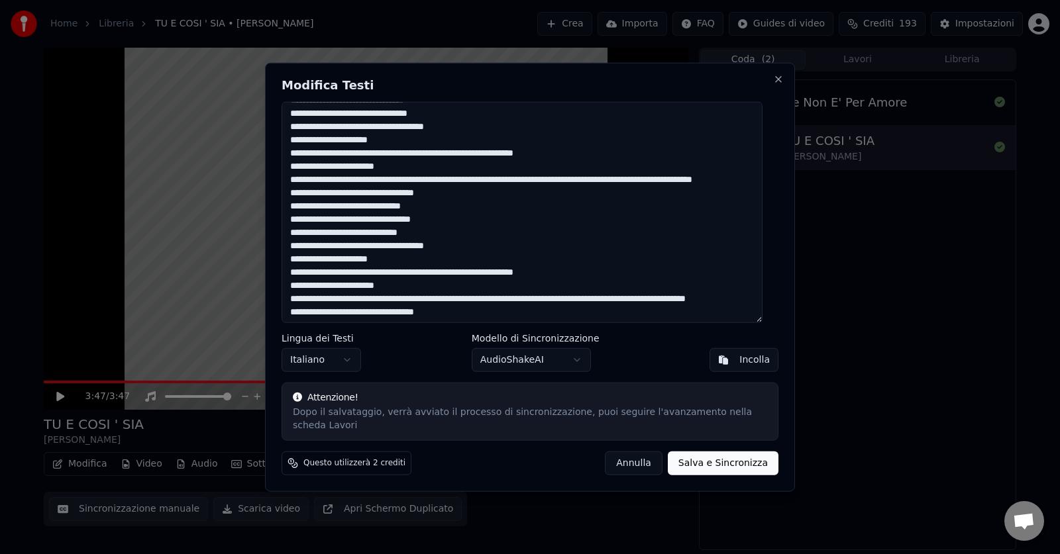
click at [562, 189] on textarea at bounding box center [521, 212] width 481 height 222
click at [560, 189] on textarea at bounding box center [521, 212] width 481 height 222
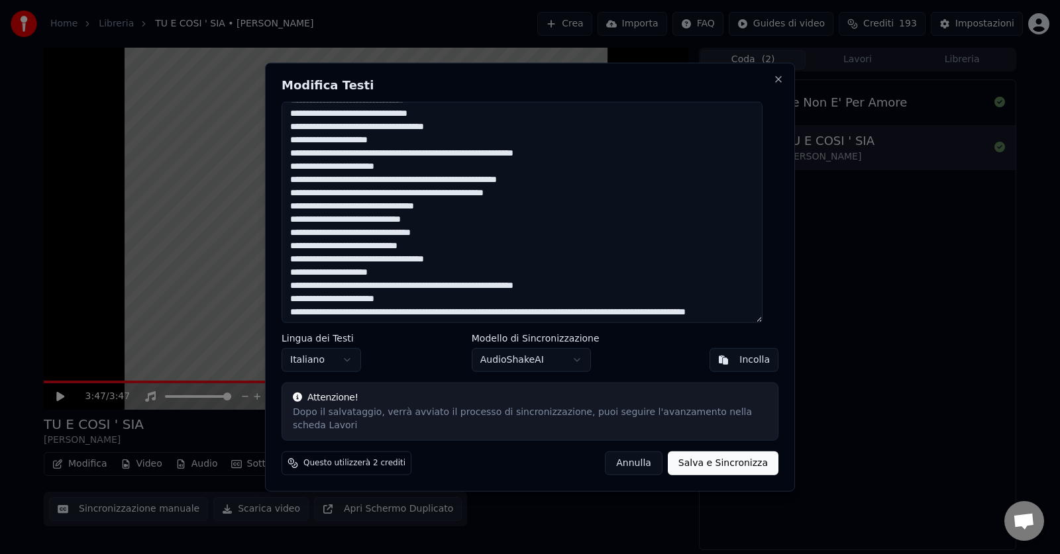
scroll to position [150, 0]
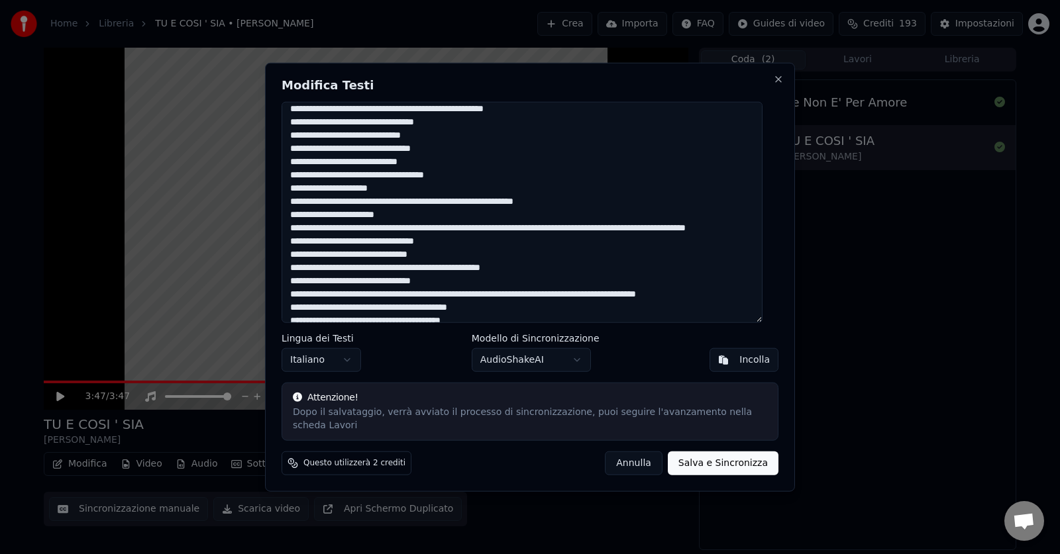
click at [544, 238] on textarea at bounding box center [521, 212] width 481 height 222
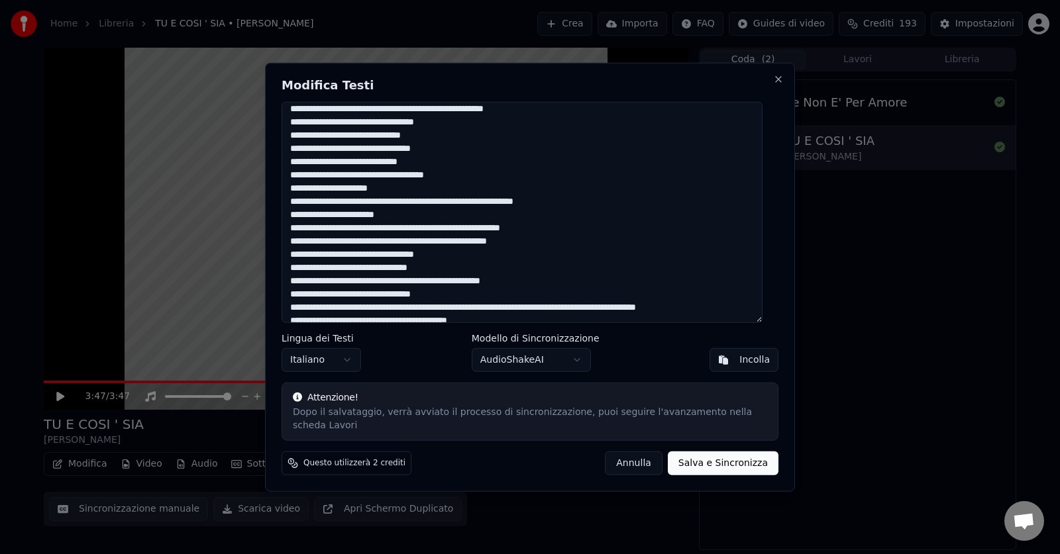
scroll to position [187, 0]
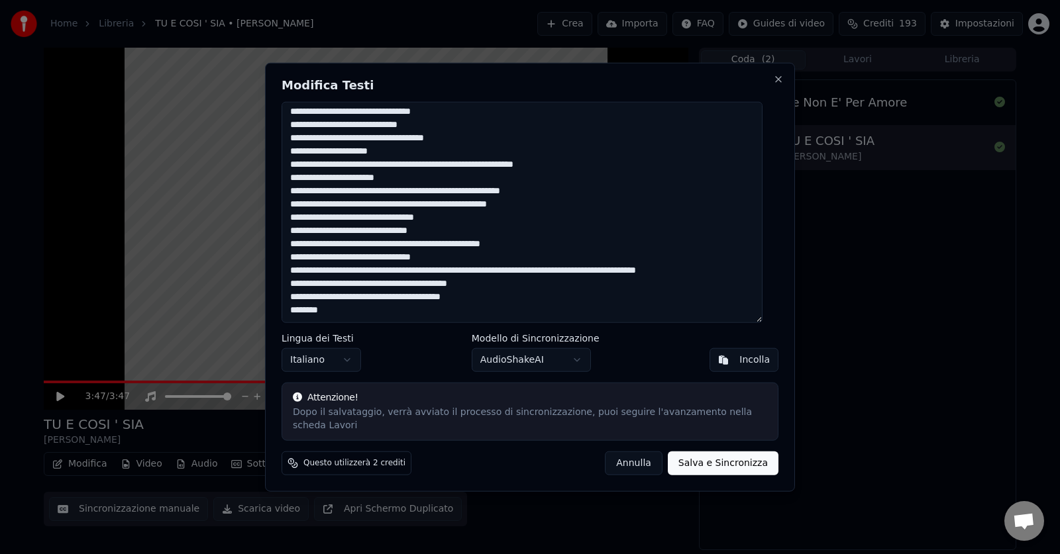
click at [462, 153] on textarea at bounding box center [521, 212] width 481 height 222
click at [462, 148] on textarea at bounding box center [521, 212] width 481 height 222
click at [465, 280] on textarea at bounding box center [521, 212] width 481 height 222
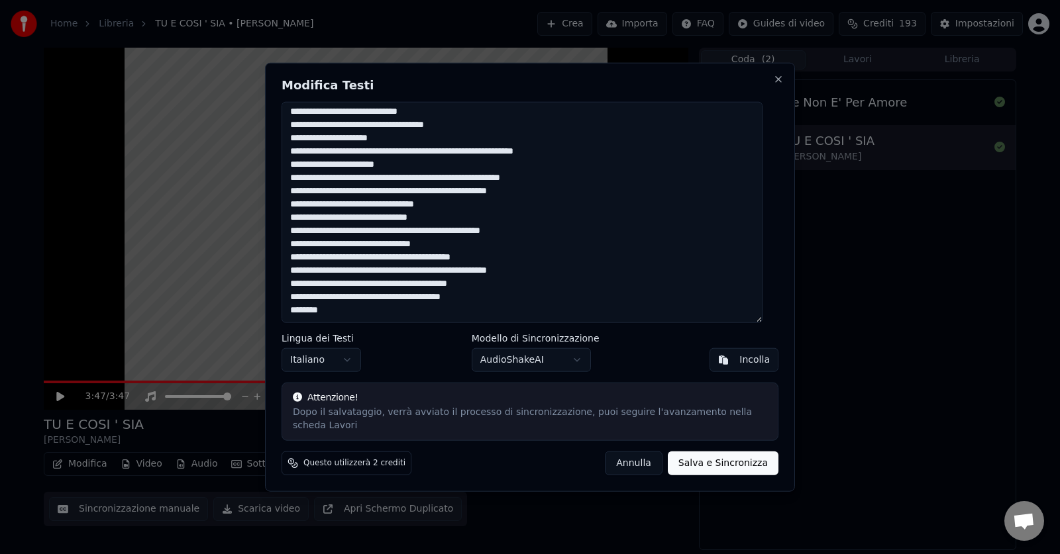
click at [556, 272] on textarea at bounding box center [521, 212] width 481 height 222
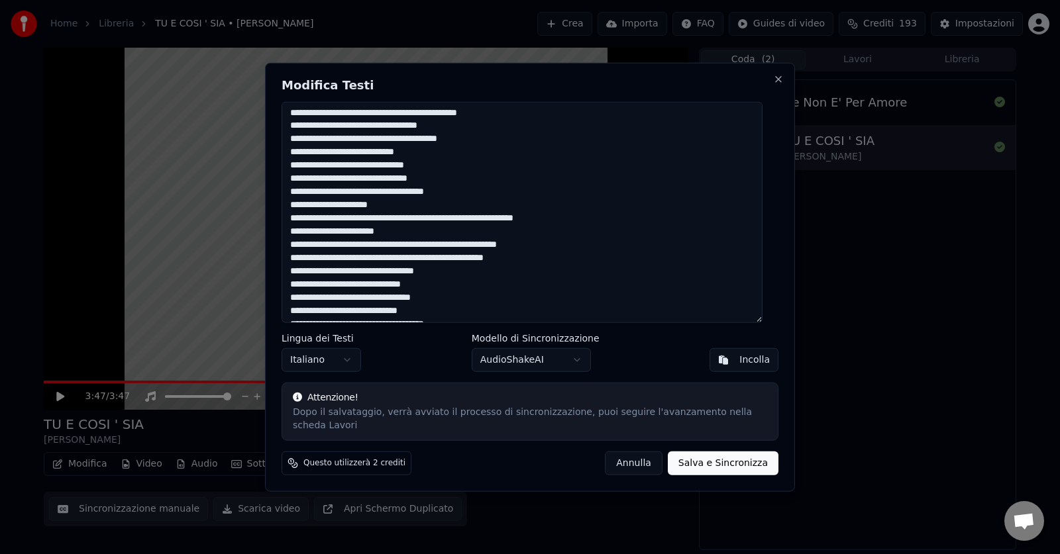
scroll to position [0, 0]
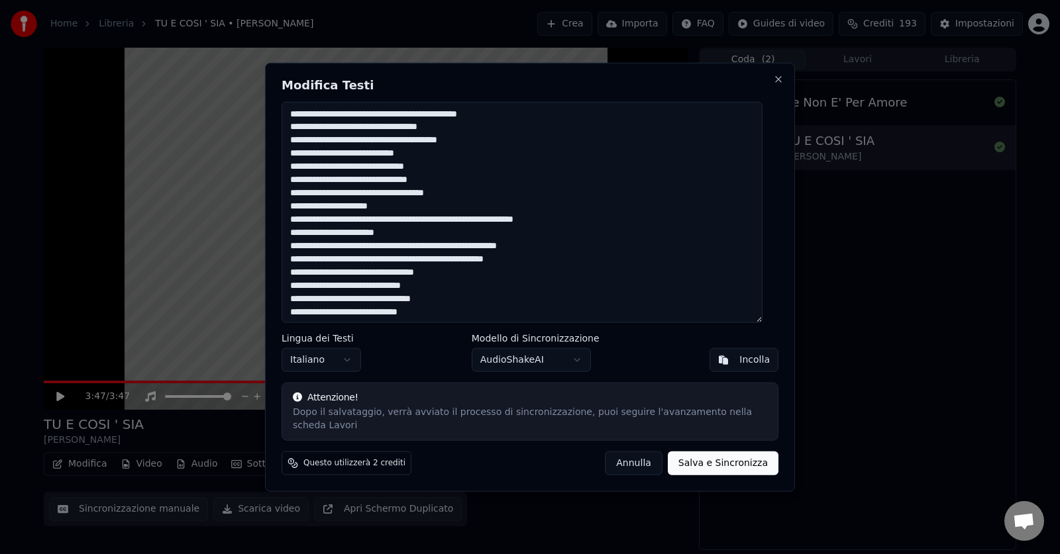
click at [516, 255] on textarea at bounding box center [521, 212] width 481 height 222
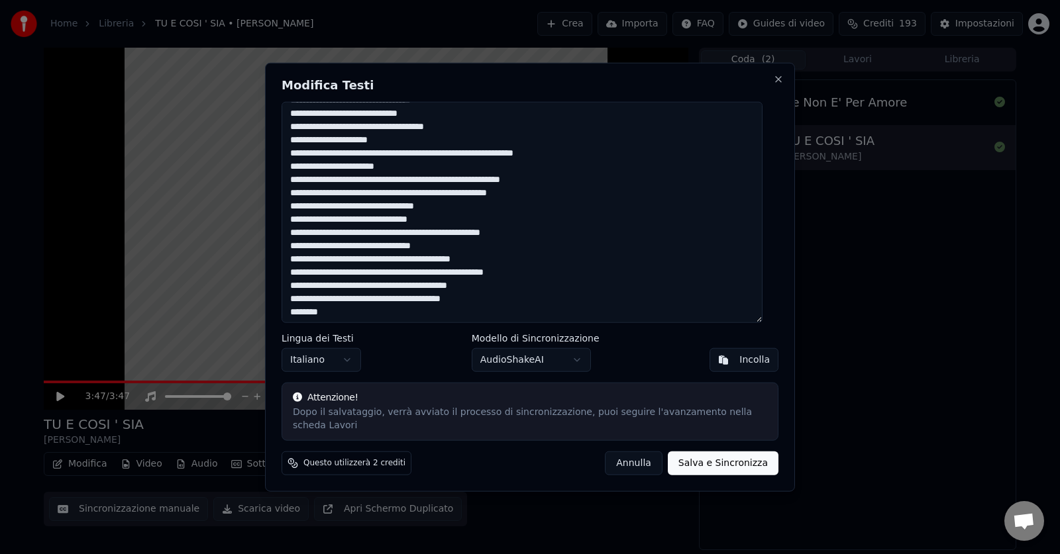
scroll to position [201, 0]
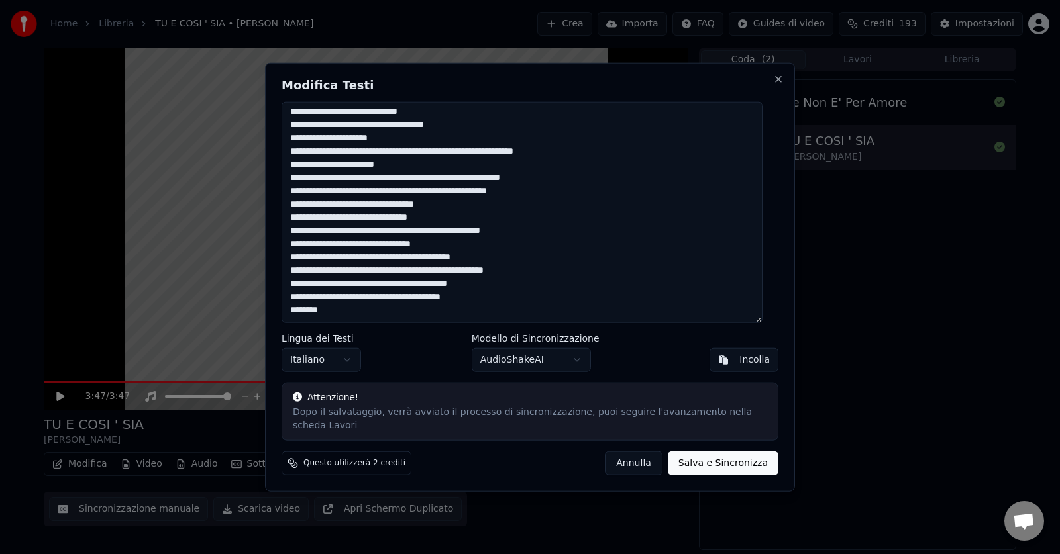
click at [427, 252] on textarea at bounding box center [521, 212] width 481 height 222
type textarea "**********"
click at [724, 454] on button "Salva e Sincronizza" at bounding box center [723, 464] width 111 height 24
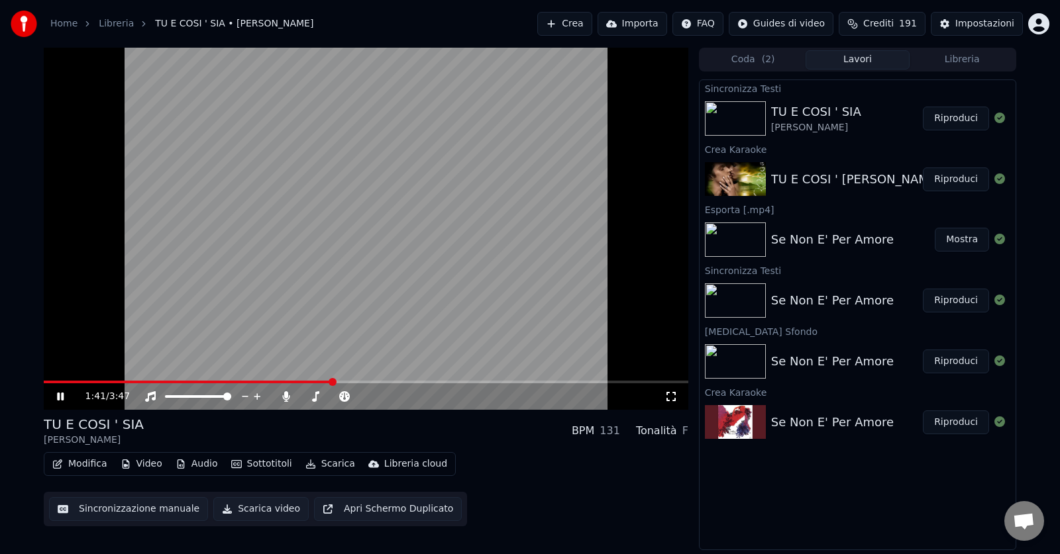
click at [60, 395] on icon at bounding box center [69, 396] width 31 height 11
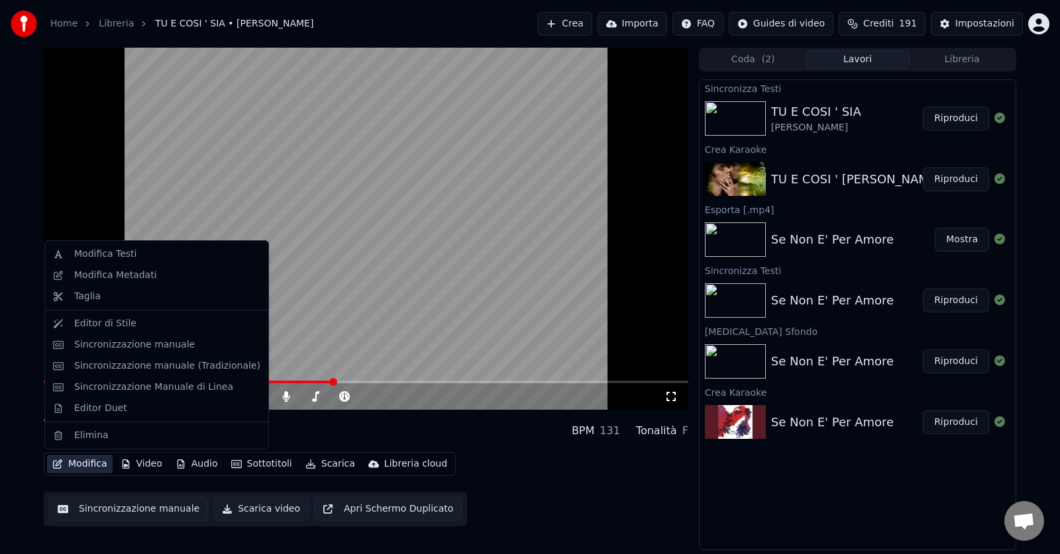
click at [77, 465] on button "Modifica" at bounding box center [80, 464] width 66 height 19
click at [109, 321] on div "Editor di Stile" at bounding box center [105, 323] width 62 height 13
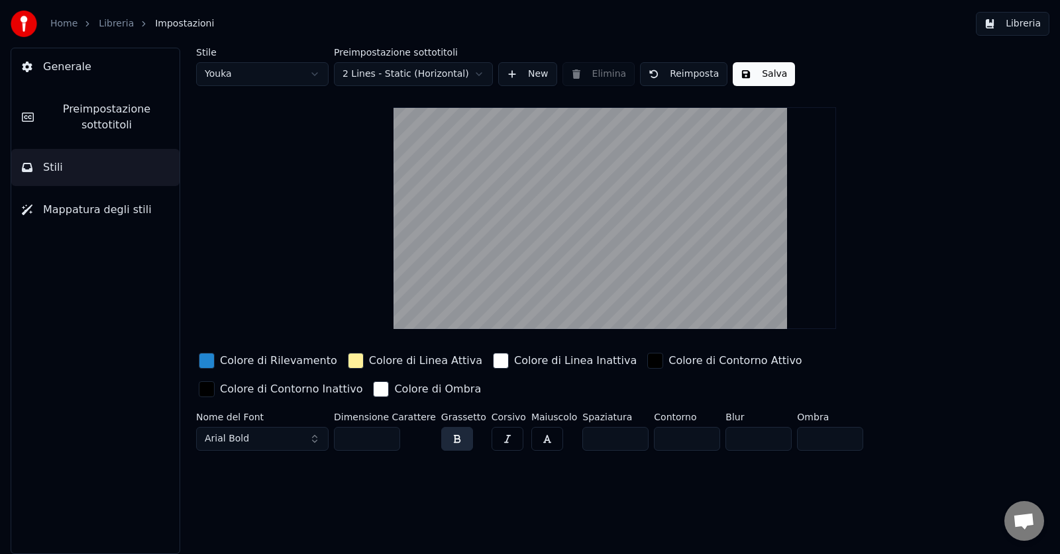
click at [483, 70] on html "Home Libreria Impostazioni Libreria Generale Preimpostazione sottotitoli Stili …" at bounding box center [530, 277] width 1060 height 554
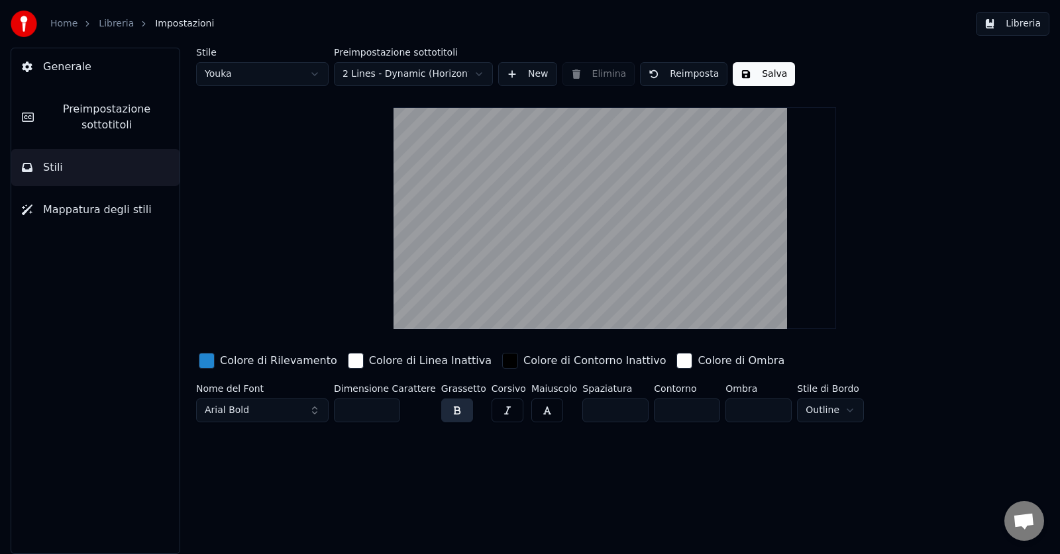
click at [776, 70] on button "Salva" at bounding box center [764, 74] width 62 height 24
click at [772, 68] on button "Fatto" at bounding box center [763, 74] width 60 height 24
click at [776, 70] on button "Salva" at bounding box center [764, 74] width 62 height 24
click at [102, 21] on link "Libreria" at bounding box center [116, 23] width 35 height 13
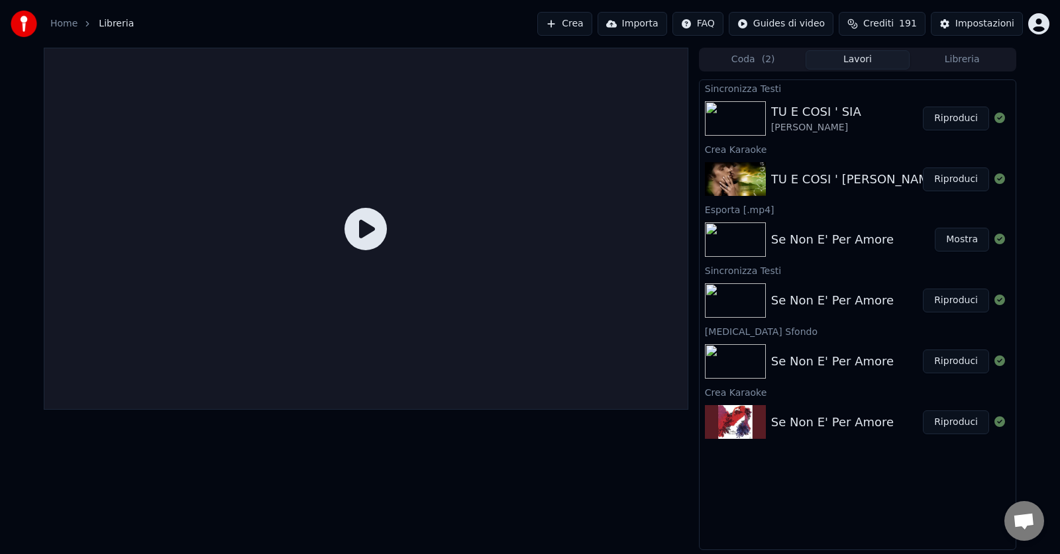
click at [797, 114] on div "TU E COSI ' SIA" at bounding box center [816, 112] width 90 height 19
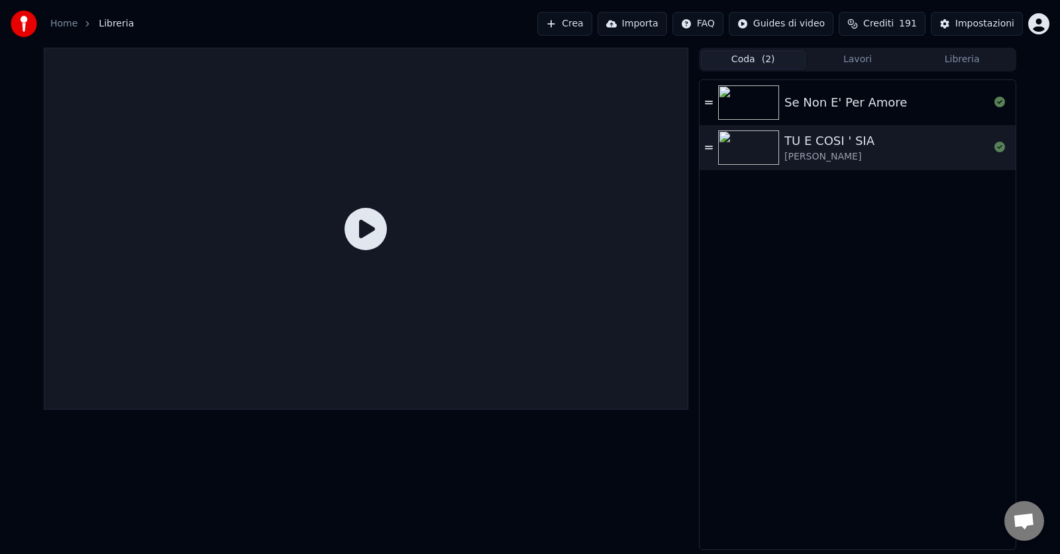
click at [748, 62] on button "Coda ( 2 )" at bounding box center [753, 59] width 105 height 19
click at [860, 61] on button "Lavori" at bounding box center [857, 59] width 105 height 19
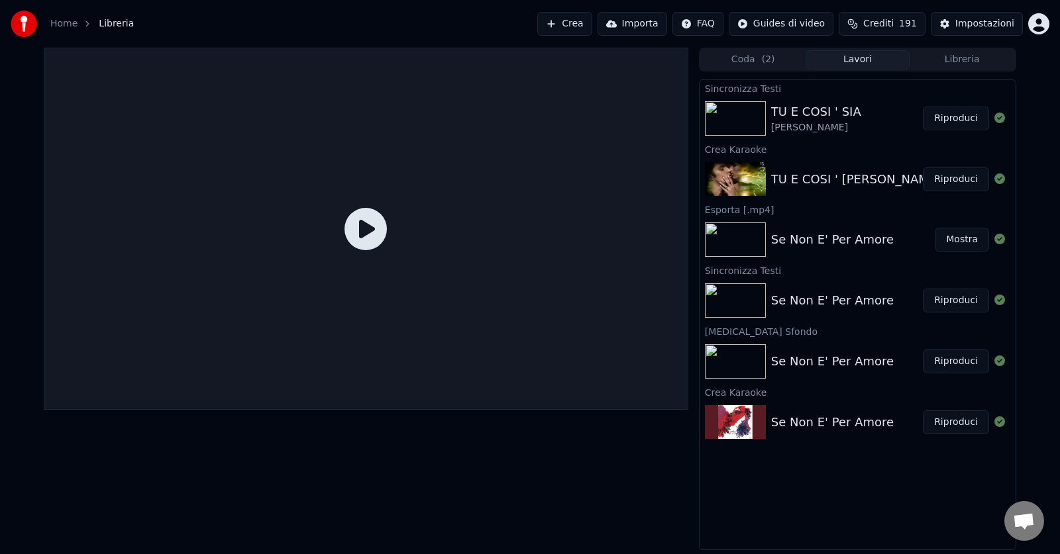
click at [835, 130] on div "[PERSON_NAME]" at bounding box center [816, 127] width 90 height 13
click at [971, 117] on button "Riproduci" at bounding box center [956, 119] width 66 height 24
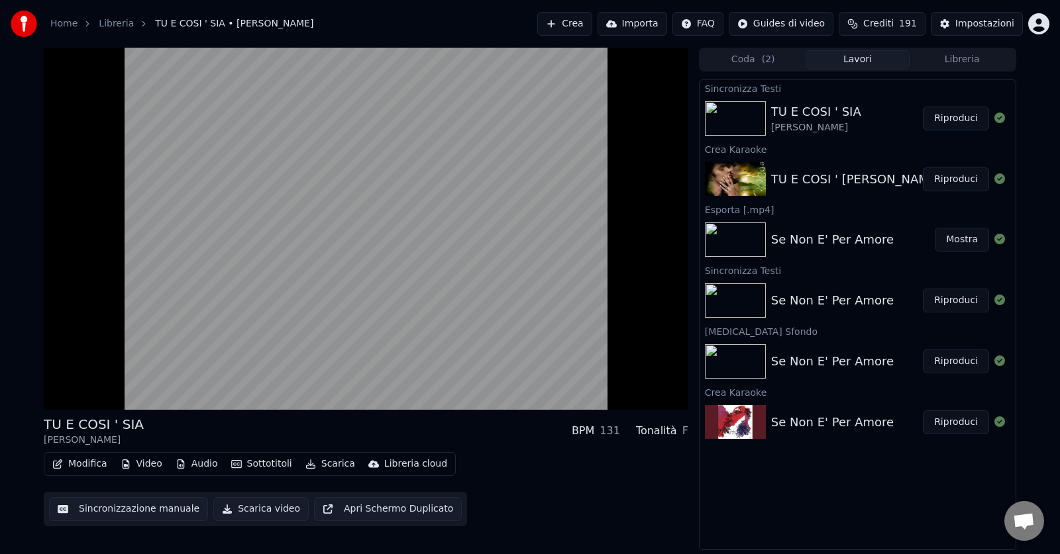
click at [409, 505] on button "Apri Schermo Duplicato" at bounding box center [388, 509] width 148 height 24
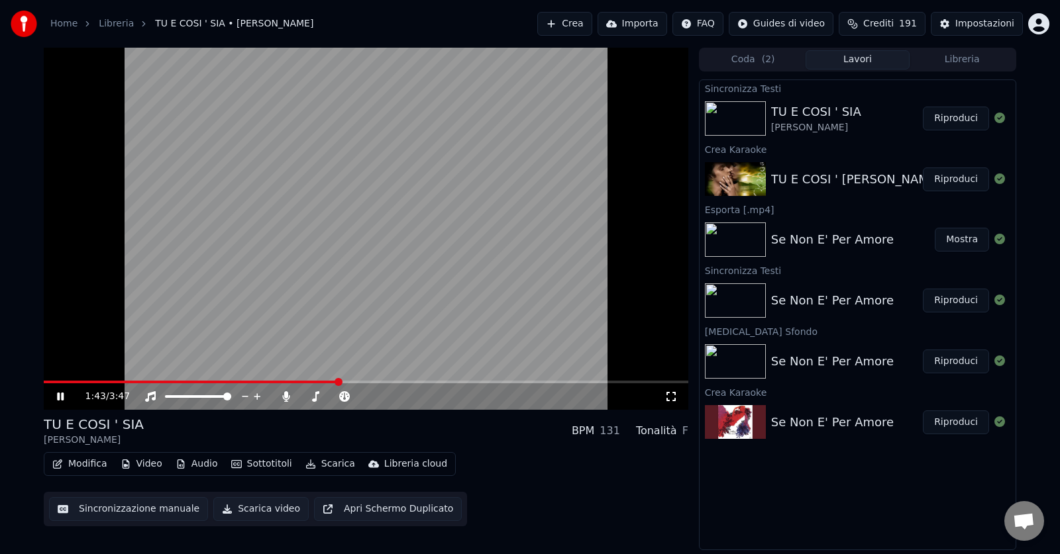
click at [272, 460] on button "Sottotitoli" at bounding box center [262, 464] width 72 height 19
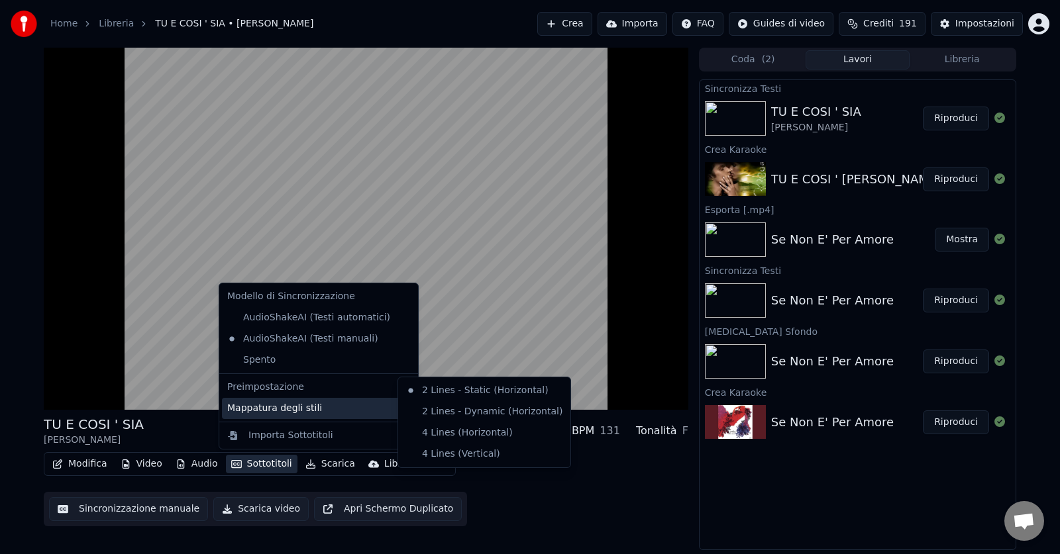
click at [278, 403] on div "Mappatura degli stili" at bounding box center [318, 408] width 193 height 21
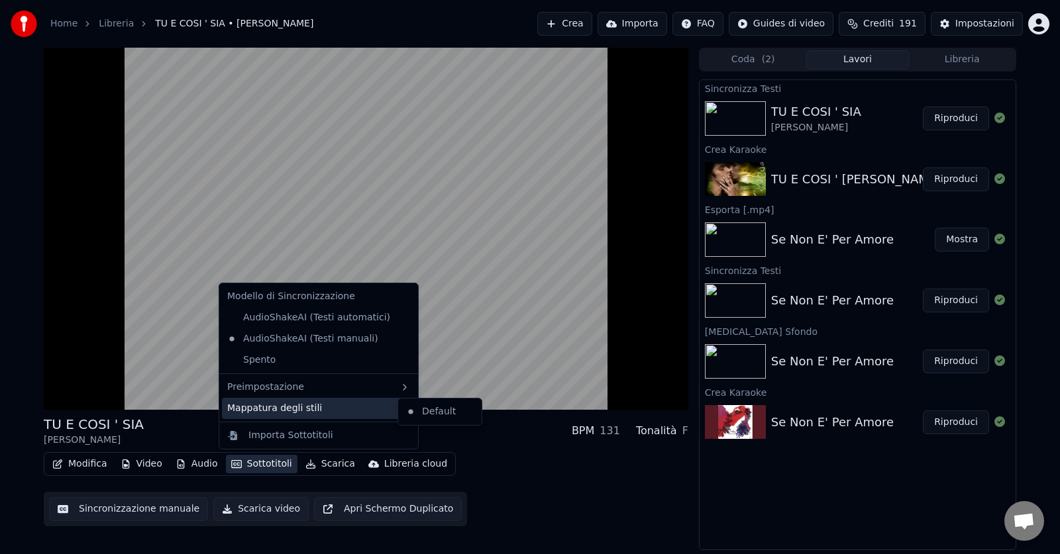
click at [278, 403] on div "Mappatura degli stili" at bounding box center [318, 408] width 193 height 21
click at [272, 405] on div "Mappatura degli stili" at bounding box center [318, 408] width 193 height 21
click at [399, 410] on icon at bounding box center [404, 408] width 11 height 11
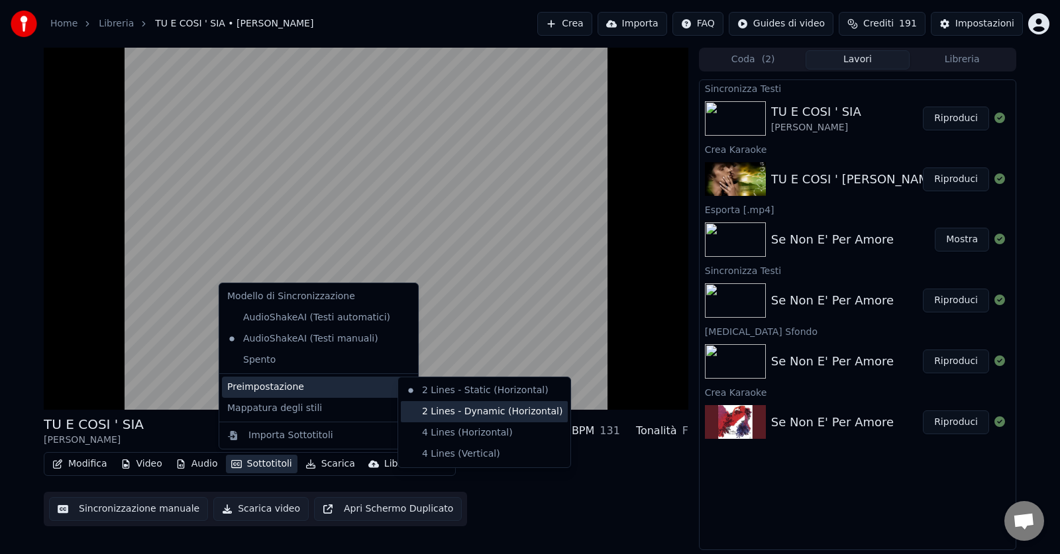
click at [470, 411] on div "2 Lines - Dynamic (Horizontal)" at bounding box center [484, 411] width 167 height 21
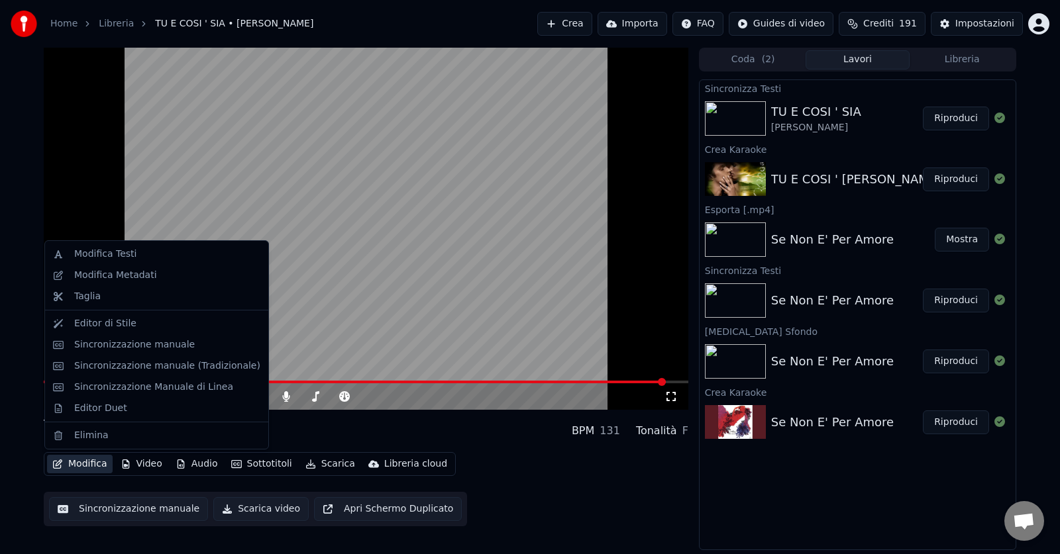
click at [81, 464] on button "Modifica" at bounding box center [80, 464] width 66 height 19
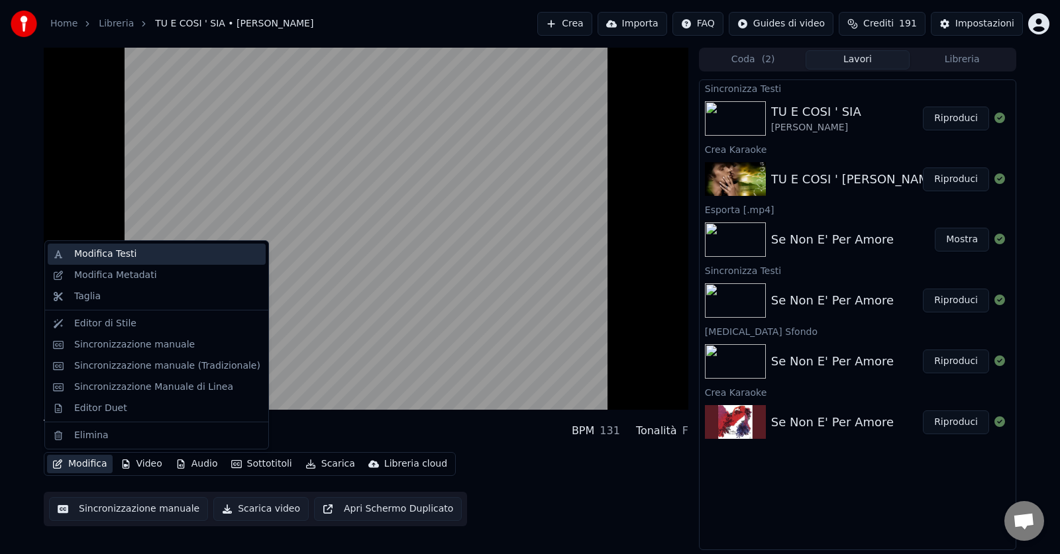
click at [122, 252] on div "Modifica Testi" at bounding box center [105, 254] width 62 height 13
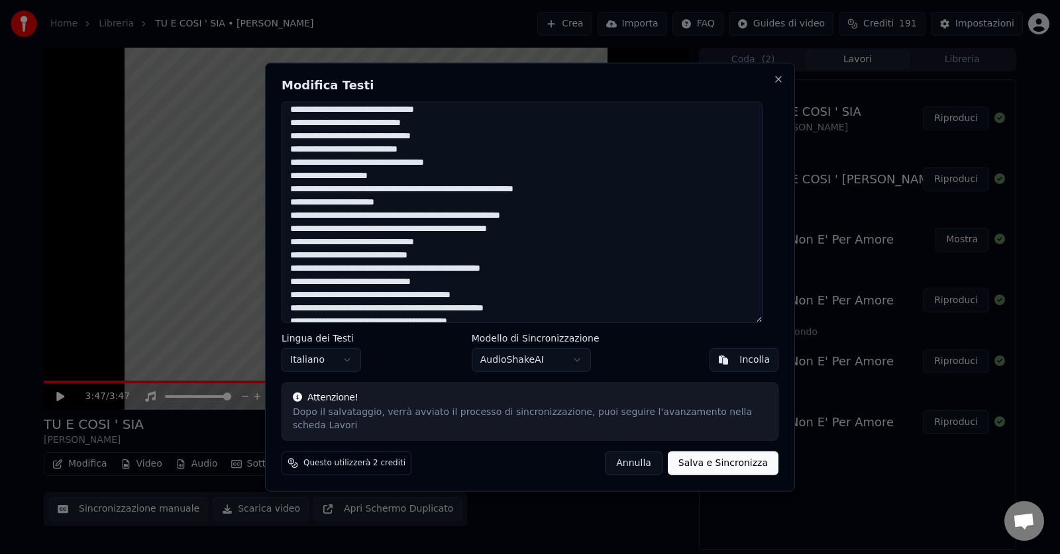
scroll to position [176, 0]
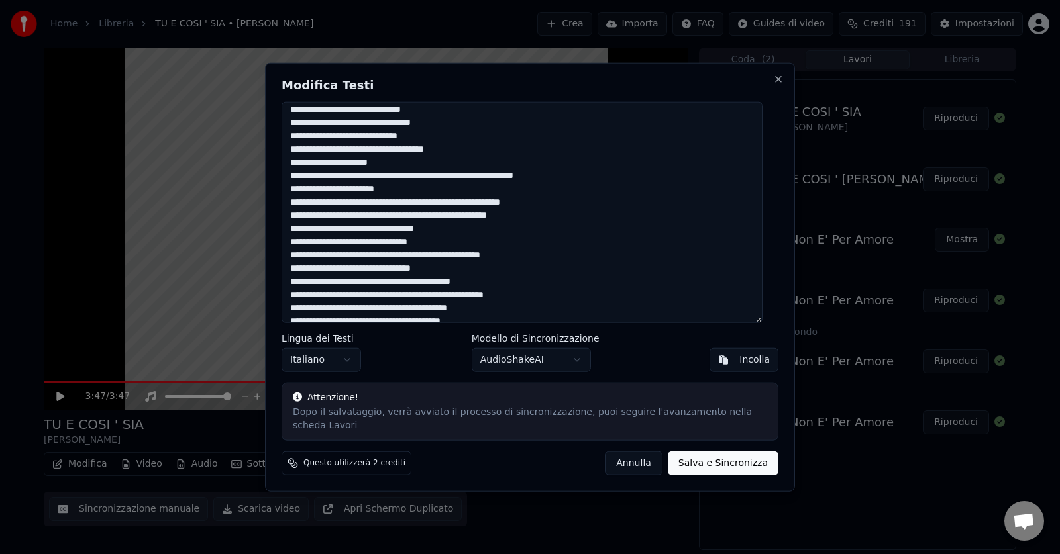
click at [568, 227] on textarea at bounding box center [521, 212] width 481 height 222
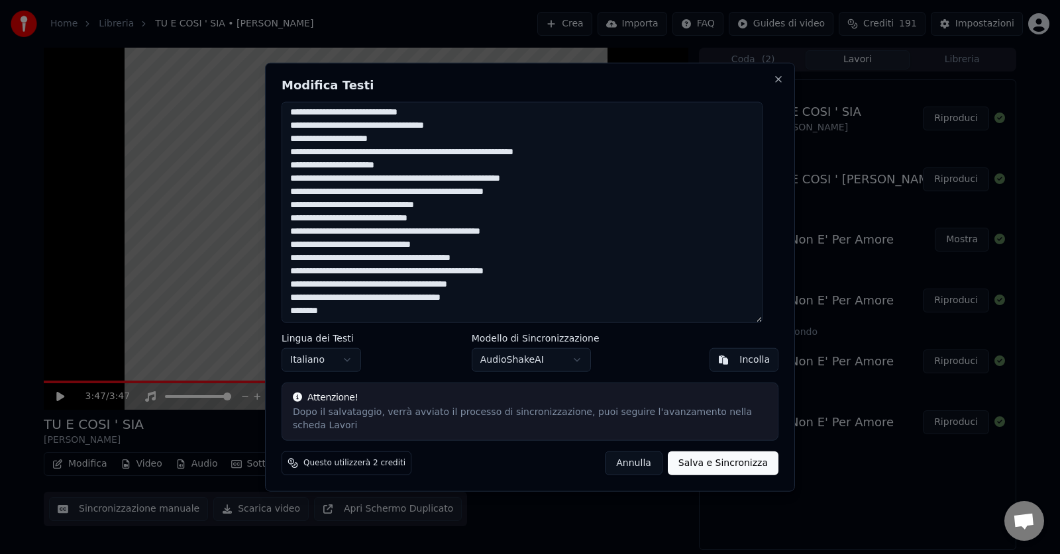
scroll to position [201, 0]
type textarea "**********"
click at [703, 454] on button "Salva e Sincronizza" at bounding box center [723, 464] width 111 height 24
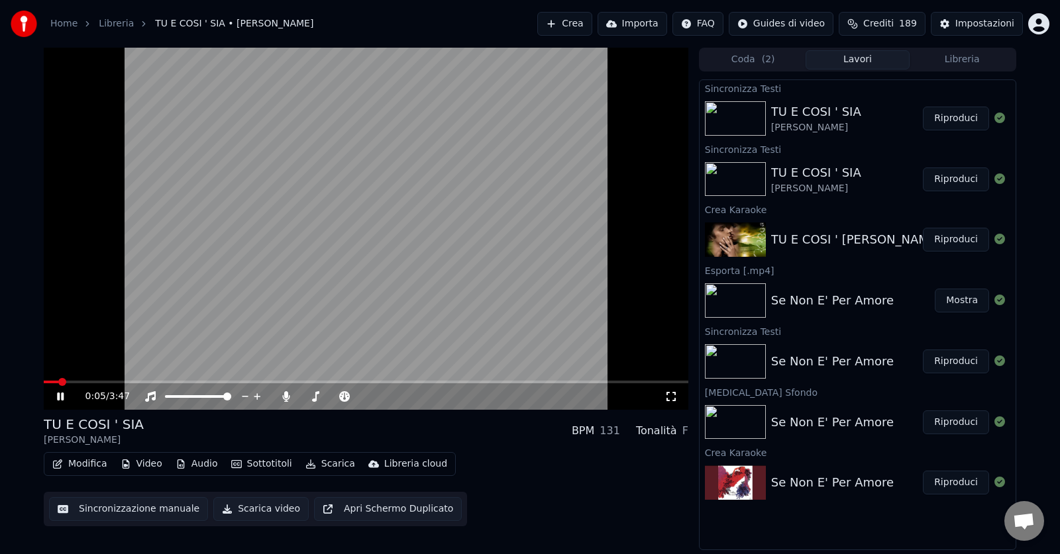
click at [66, 397] on icon at bounding box center [69, 396] width 31 height 11
click at [60, 393] on icon at bounding box center [69, 396] width 31 height 11
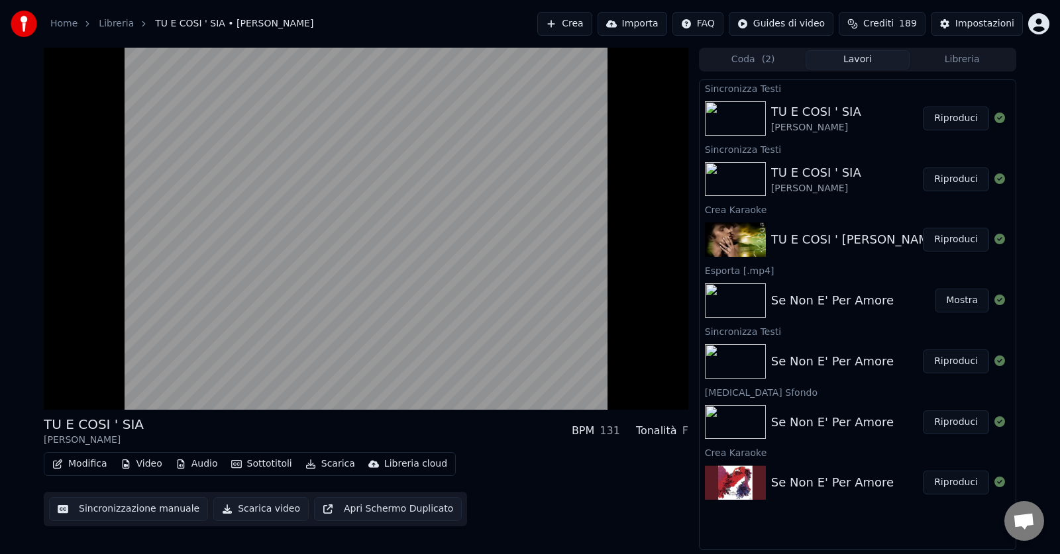
click at [509, 496] on div "Modifica Video Audio Sottotitoli Scarica Libreria cloud Sincronizzazione manual…" at bounding box center [366, 489] width 644 height 74
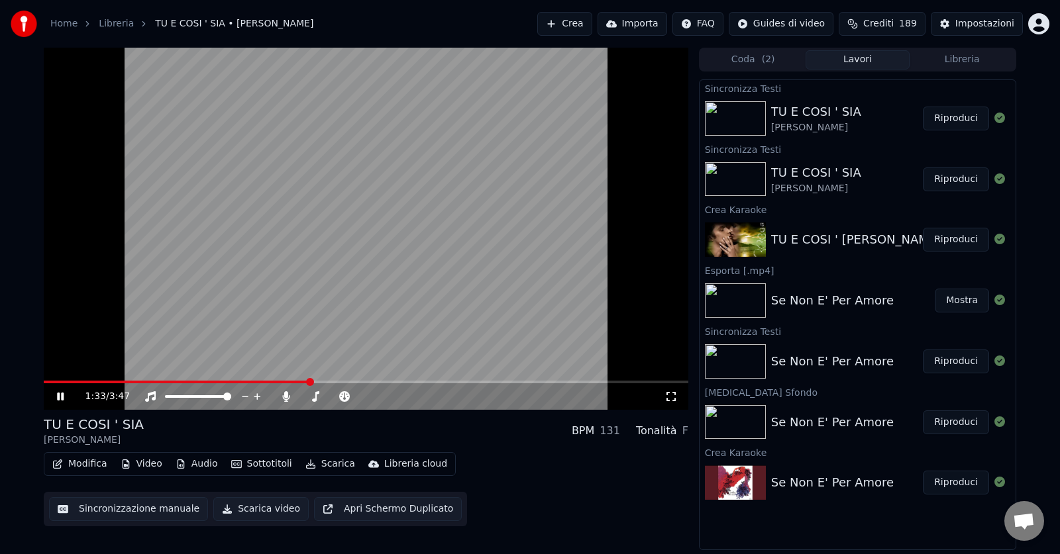
click at [59, 394] on icon at bounding box center [60, 397] width 7 height 8
click at [259, 511] on button "Scarica video" at bounding box center [260, 509] width 95 height 24
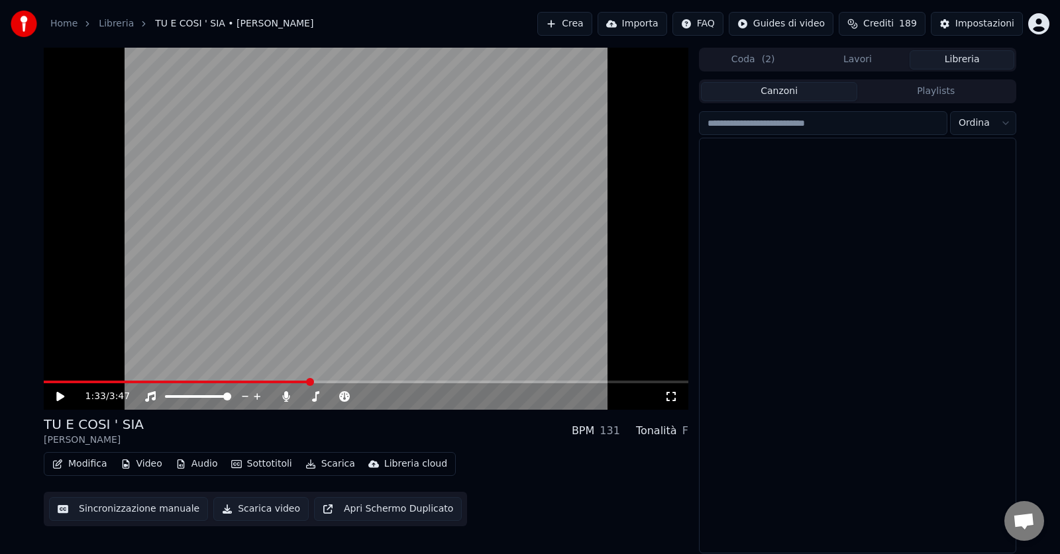
click at [985, 66] on button "Libreria" at bounding box center [961, 59] width 105 height 19
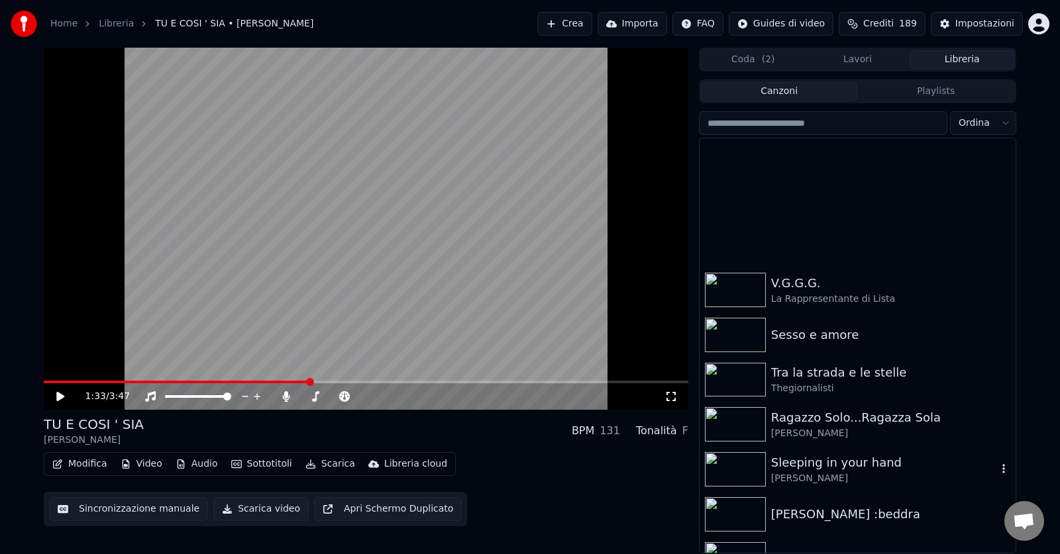
scroll to position [0, 0]
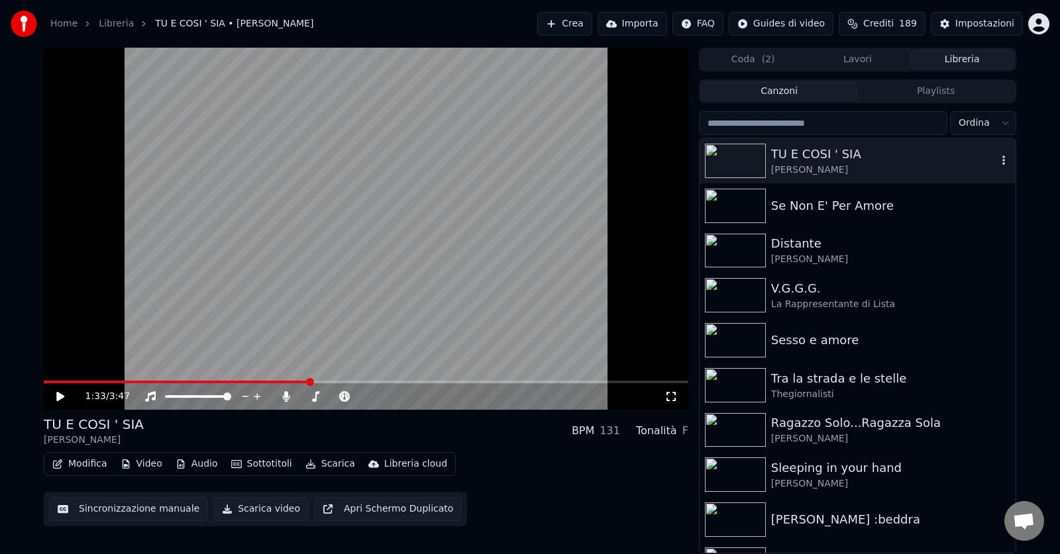
click at [940, 166] on div "[PERSON_NAME]" at bounding box center [884, 170] width 226 height 13
click at [58, 399] on icon at bounding box center [60, 397] width 7 height 8
click at [809, 160] on div "TU E COSI ' SIA" at bounding box center [884, 154] width 226 height 19
click at [287, 395] on icon at bounding box center [285, 396] width 7 height 11
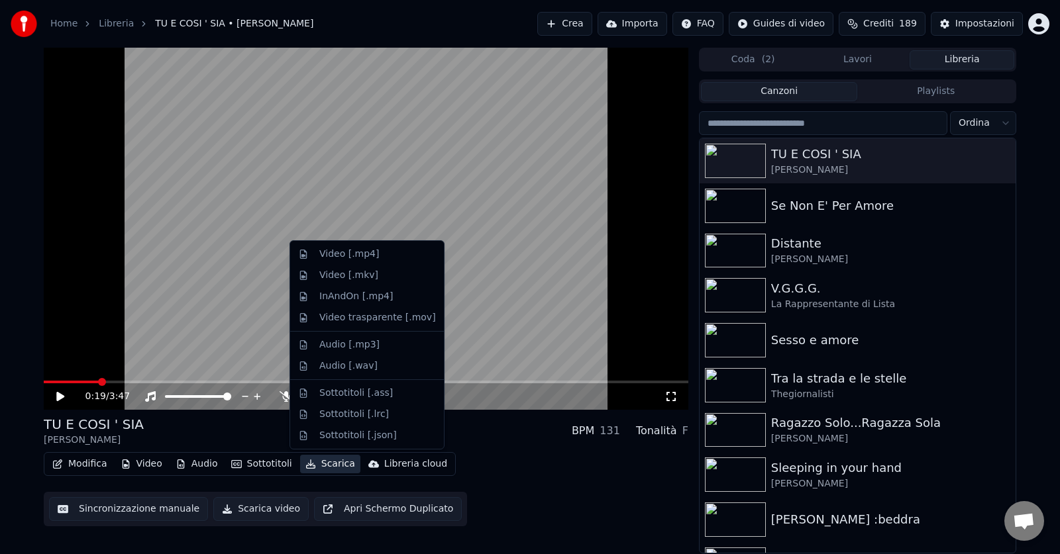
click at [319, 460] on button "Scarica" at bounding box center [330, 464] width 60 height 19
click at [344, 254] on div "Video [.mp4]" at bounding box center [349, 254] width 60 height 13
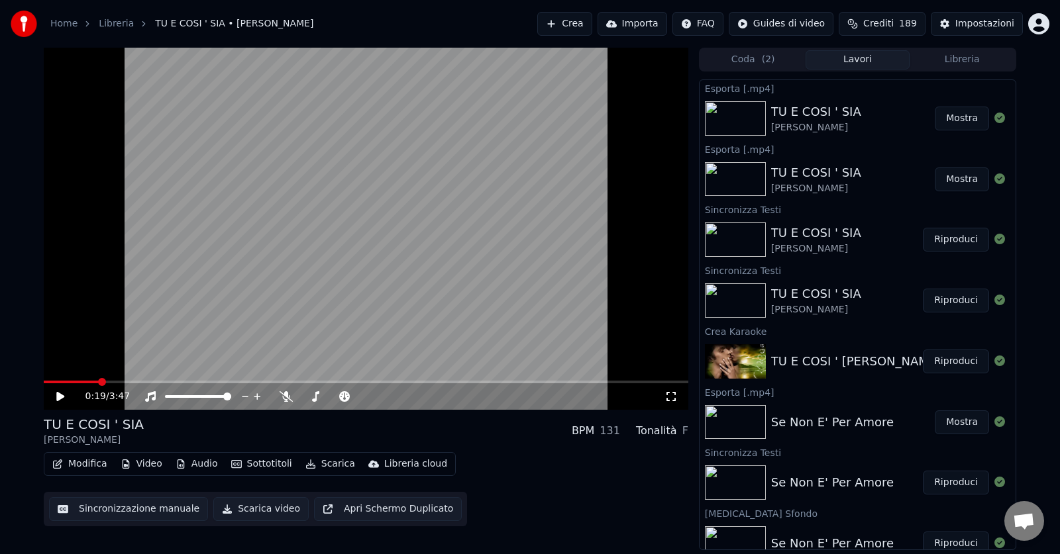
click at [853, 127] on div "TU E COSI ' SIA [PERSON_NAME]" at bounding box center [853, 119] width 164 height 32
click at [937, 120] on button "Mostra" at bounding box center [962, 119] width 54 height 24
click at [909, 113] on div "TU E COSI ' SIA [PERSON_NAME]" at bounding box center [853, 119] width 164 height 32
click at [964, 113] on button "Mostra" at bounding box center [962, 119] width 54 height 24
click at [963, 58] on button "Libreria" at bounding box center [961, 59] width 105 height 19
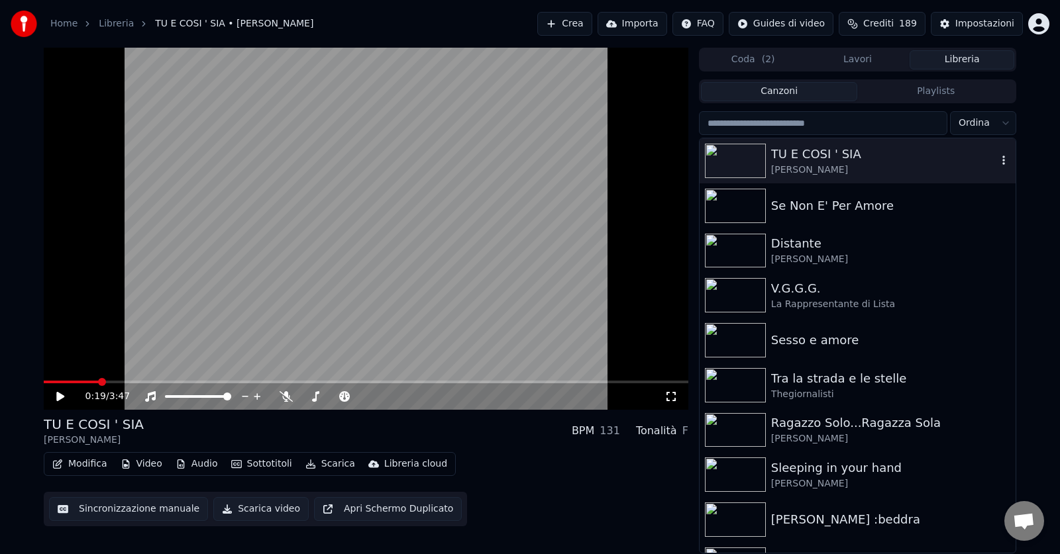
click at [823, 158] on div "TU E COSI ' SIA" at bounding box center [884, 154] width 226 height 19
click at [815, 159] on div "TU E COSI ' SIA" at bounding box center [884, 154] width 226 height 19
click at [1002, 164] on icon "button" at bounding box center [1003, 160] width 3 height 9
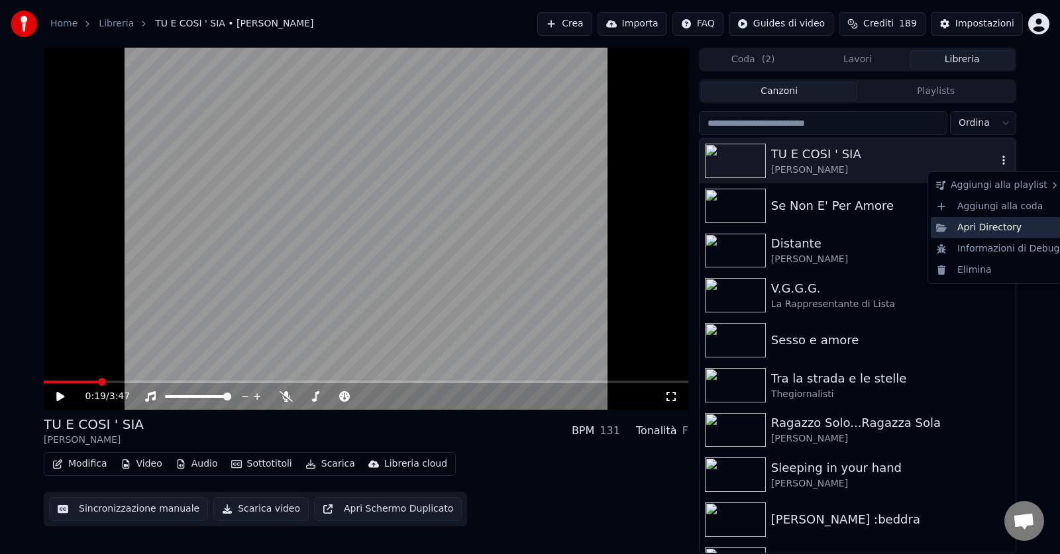
click at [981, 224] on div "Apri Directory" at bounding box center [998, 227] width 134 height 21
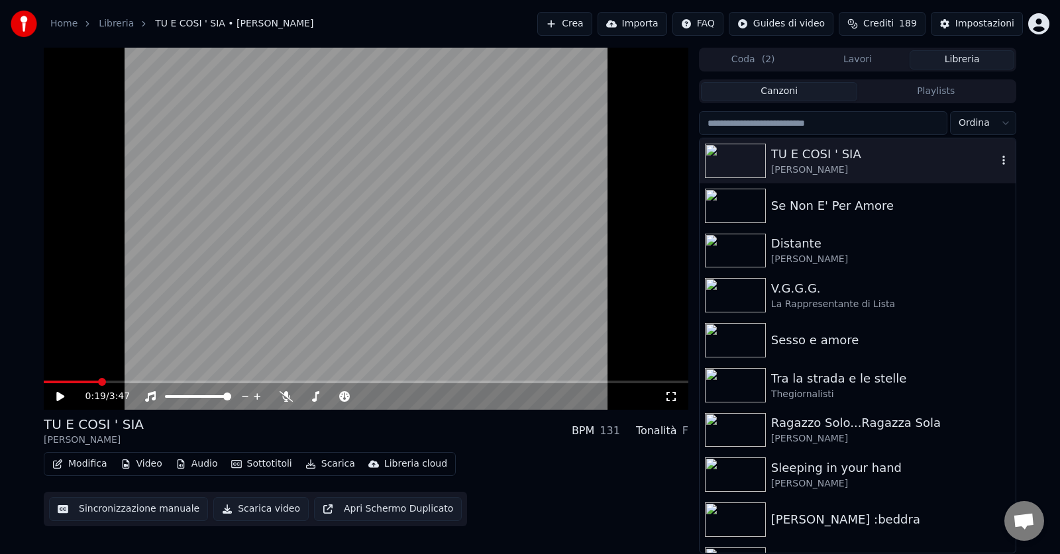
click at [55, 116] on video at bounding box center [366, 229] width 644 height 362
click at [874, 171] on div "[PERSON_NAME]" at bounding box center [884, 170] width 226 height 13
click at [62, 397] on icon at bounding box center [60, 397] width 7 height 8
click at [992, 62] on button "Libreria" at bounding box center [961, 59] width 105 height 19
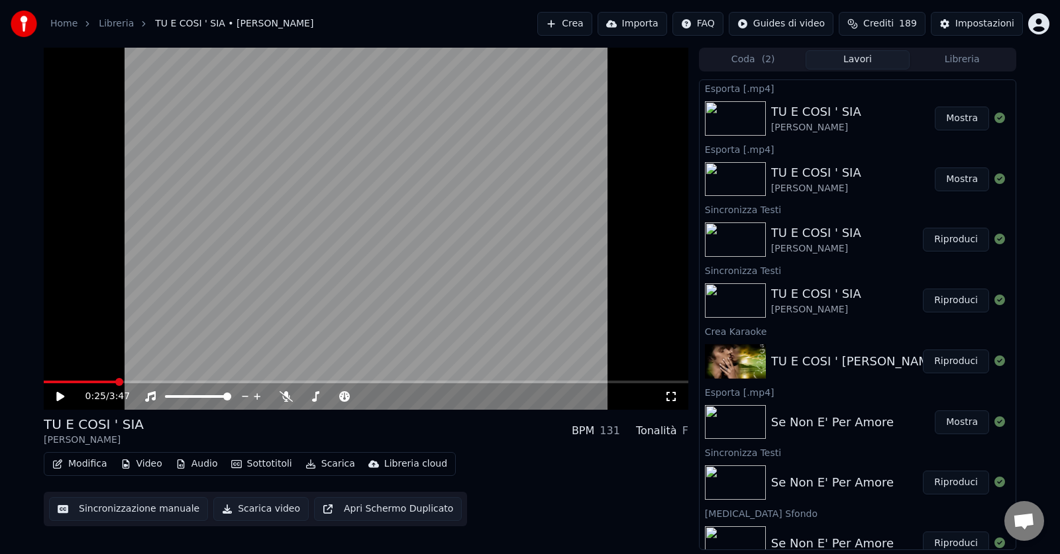
click at [856, 58] on button "Lavori" at bounding box center [857, 59] width 105 height 19
click at [751, 61] on button "Coda ( 2 )" at bounding box center [753, 59] width 105 height 19
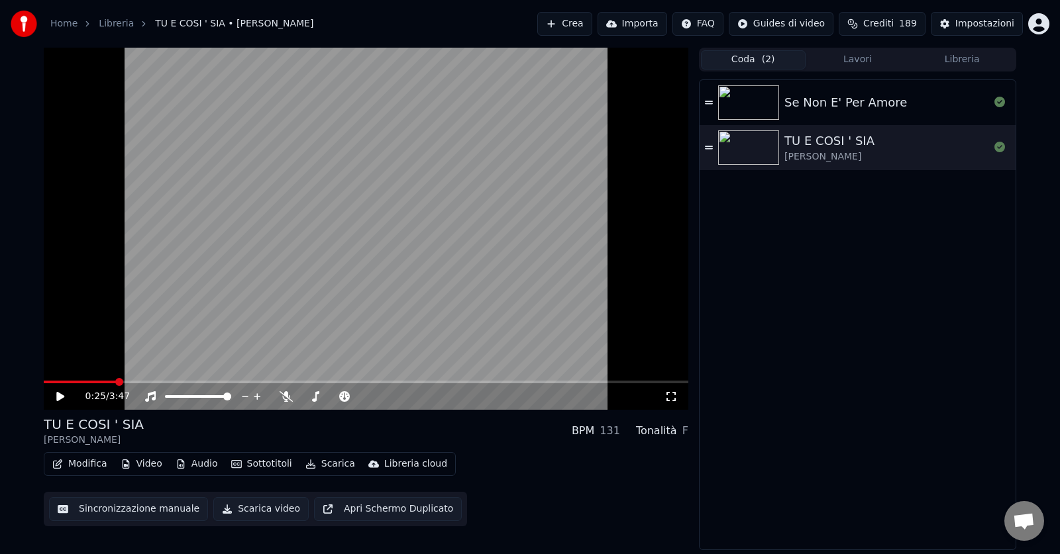
click at [950, 57] on button "Libreria" at bounding box center [961, 59] width 105 height 19
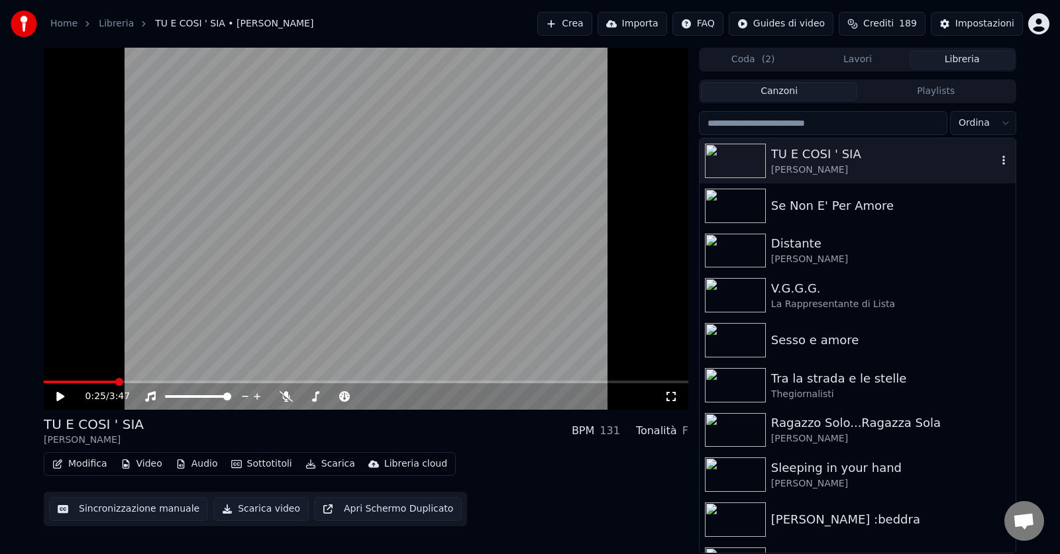
click at [997, 161] on icon "button" at bounding box center [1003, 160] width 13 height 11
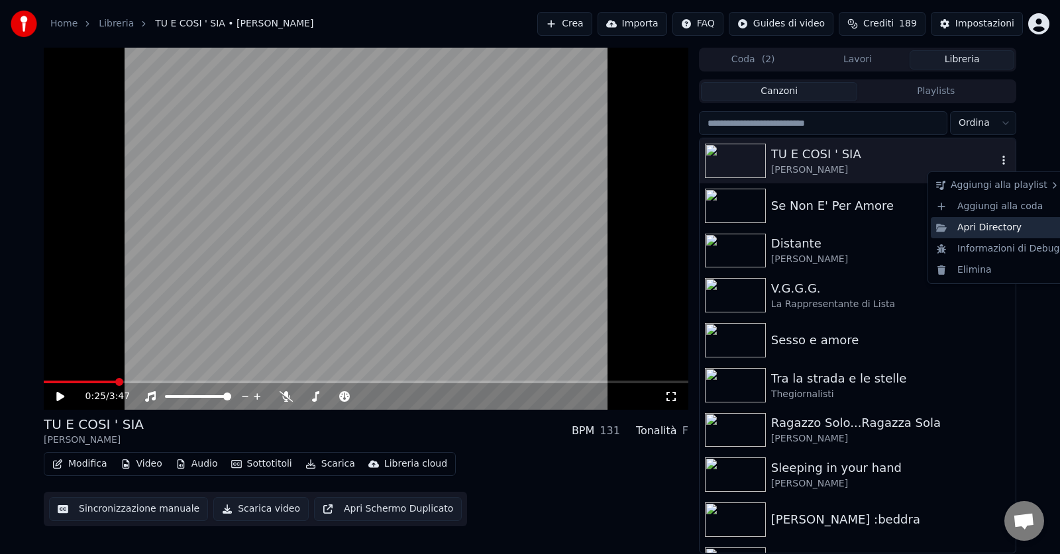
click at [986, 227] on div "Apri Directory" at bounding box center [998, 227] width 134 height 21
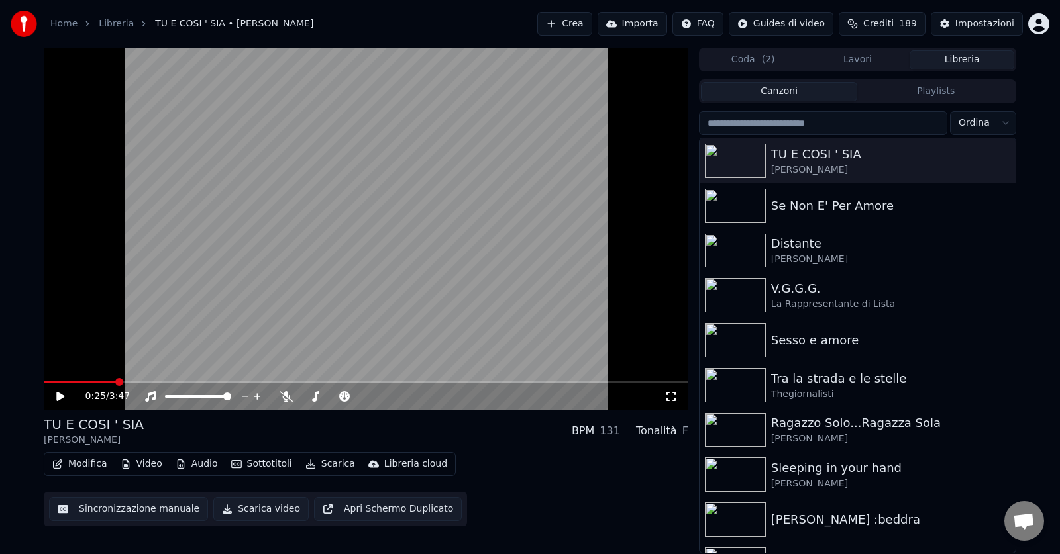
click at [966, 58] on button "Libreria" at bounding box center [961, 59] width 105 height 19
click at [868, 210] on div "Se Non E' Per Amore" at bounding box center [884, 206] width 226 height 19
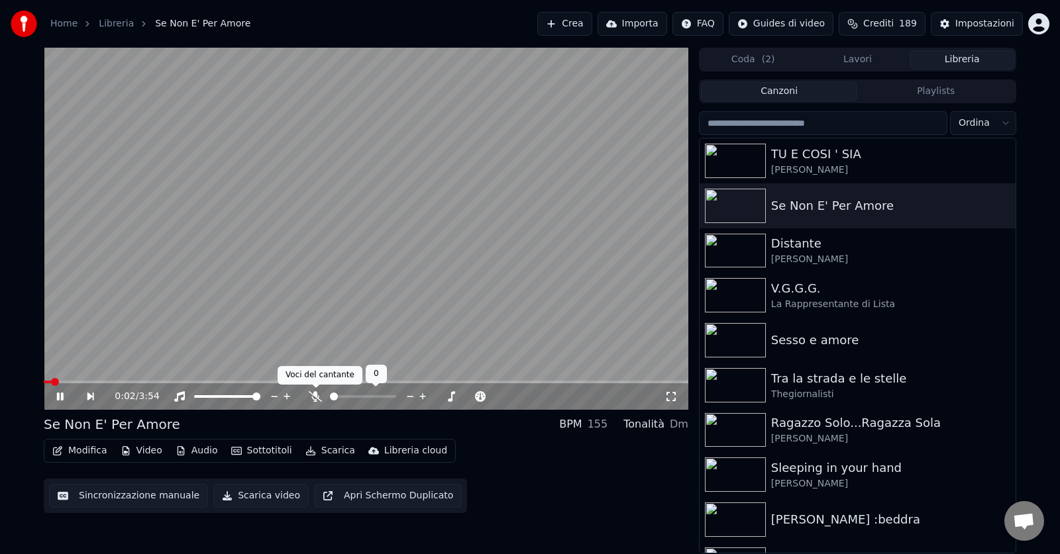
click at [317, 395] on icon at bounding box center [315, 396] width 13 height 11
click at [313, 395] on icon at bounding box center [315, 396] width 13 height 11
click at [319, 450] on button "Scarica" at bounding box center [330, 451] width 60 height 19
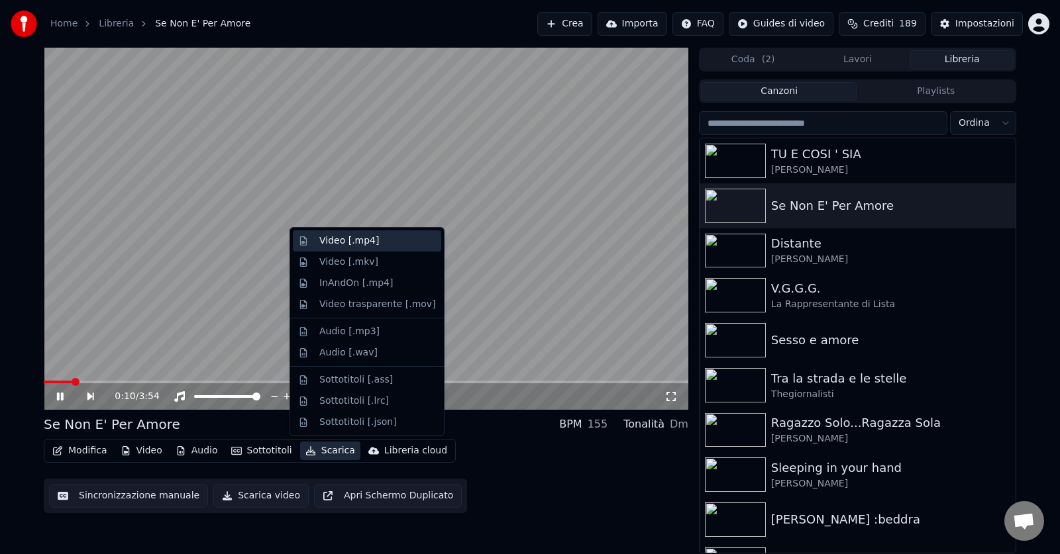
click at [346, 242] on div "Video [.mp4]" at bounding box center [349, 240] width 60 height 13
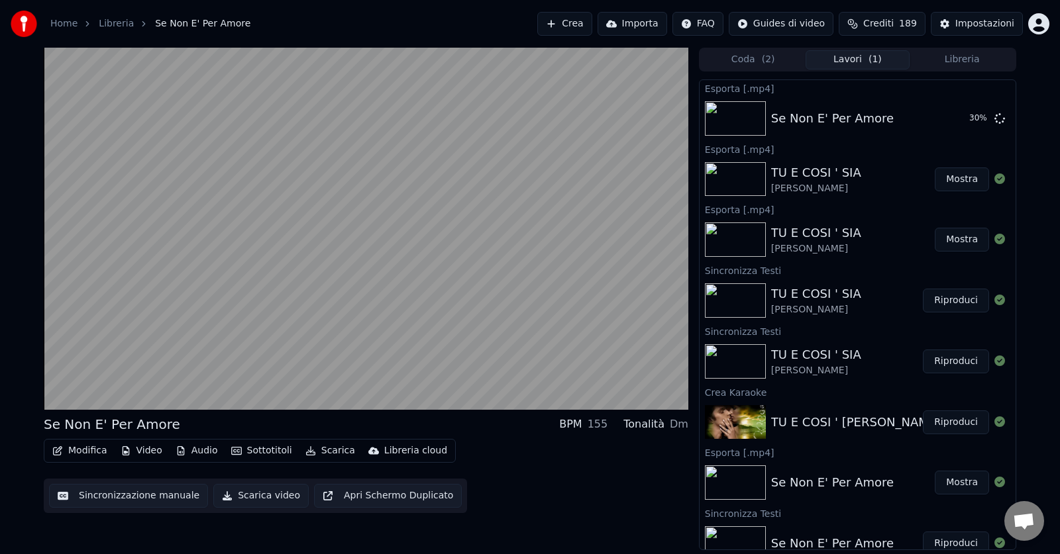
click at [100, 317] on video at bounding box center [366, 229] width 644 height 362
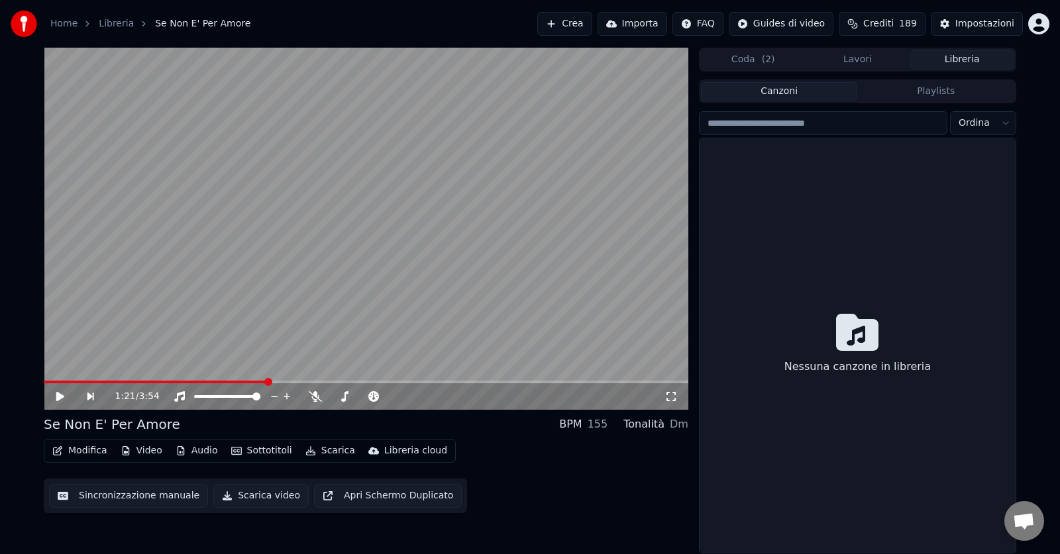
click at [975, 64] on button "Libreria" at bounding box center [961, 59] width 105 height 19
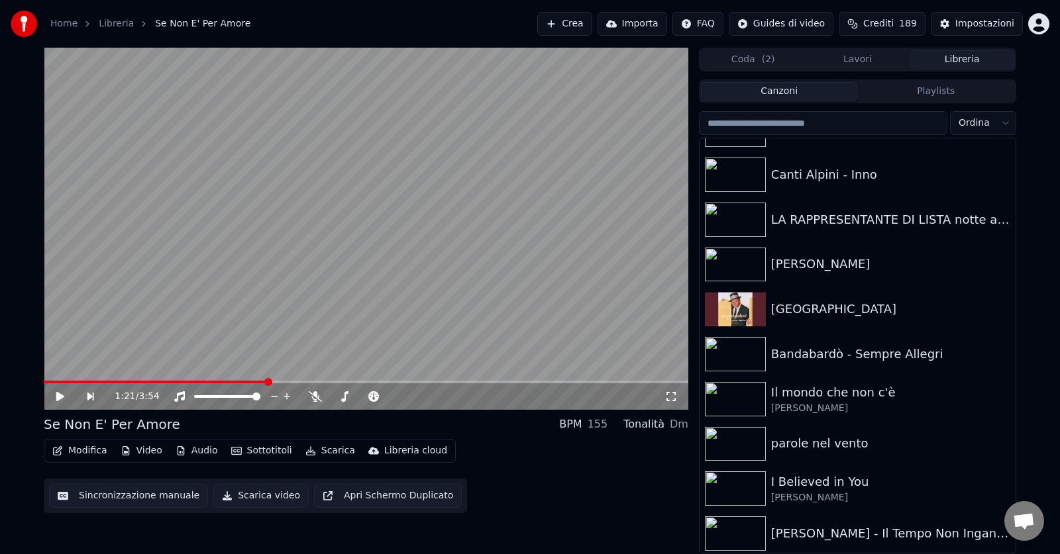
scroll to position [750, 0]
click at [821, 274] on div "[PERSON_NAME]" at bounding box center [884, 265] width 226 height 19
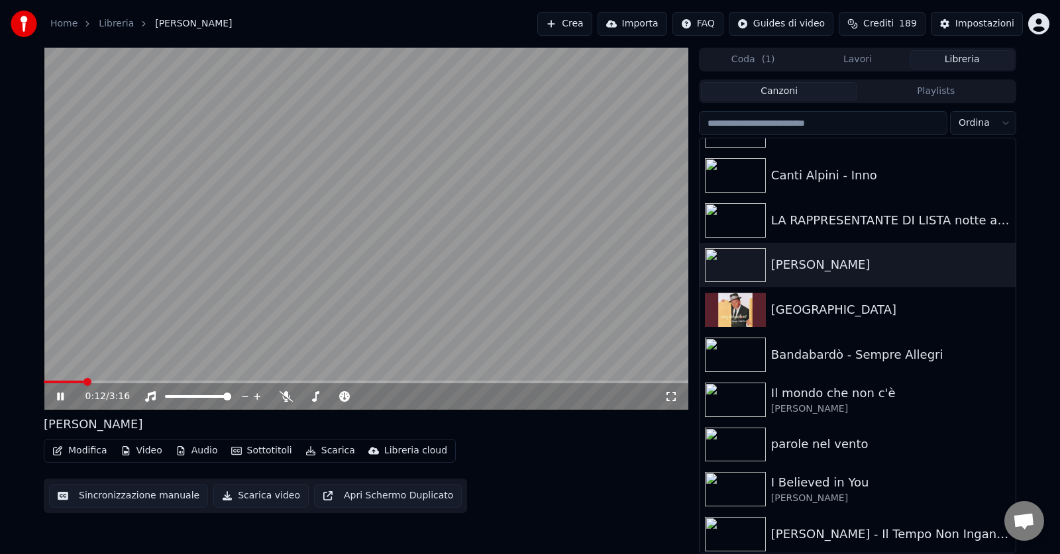
click at [58, 394] on icon at bounding box center [60, 397] width 7 height 8
